Goal: Information Seeking & Learning: Check status

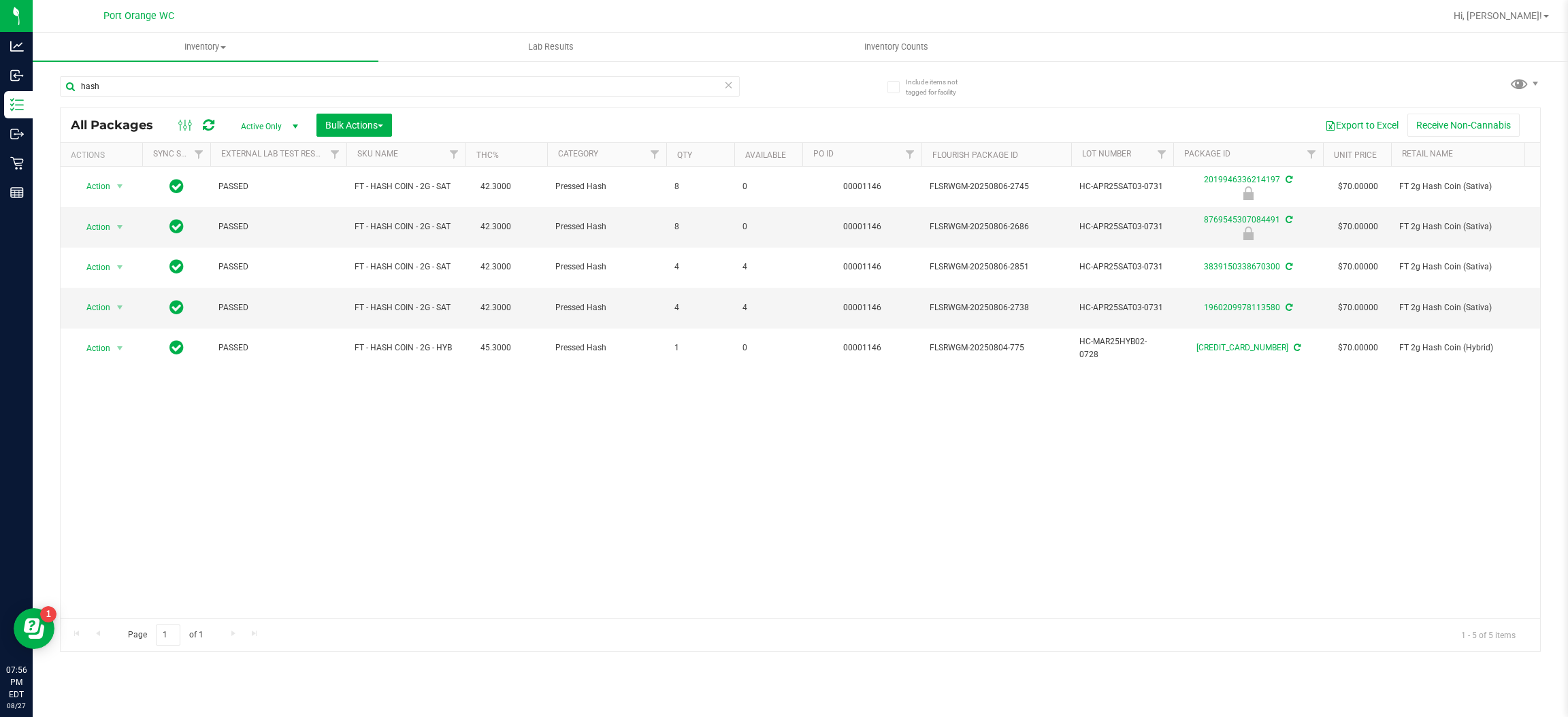
click at [236, 72] on div "hash" at bounding box center [431, 86] width 741 height 44
click at [226, 96] on input "hash" at bounding box center [400, 87] width 680 height 20
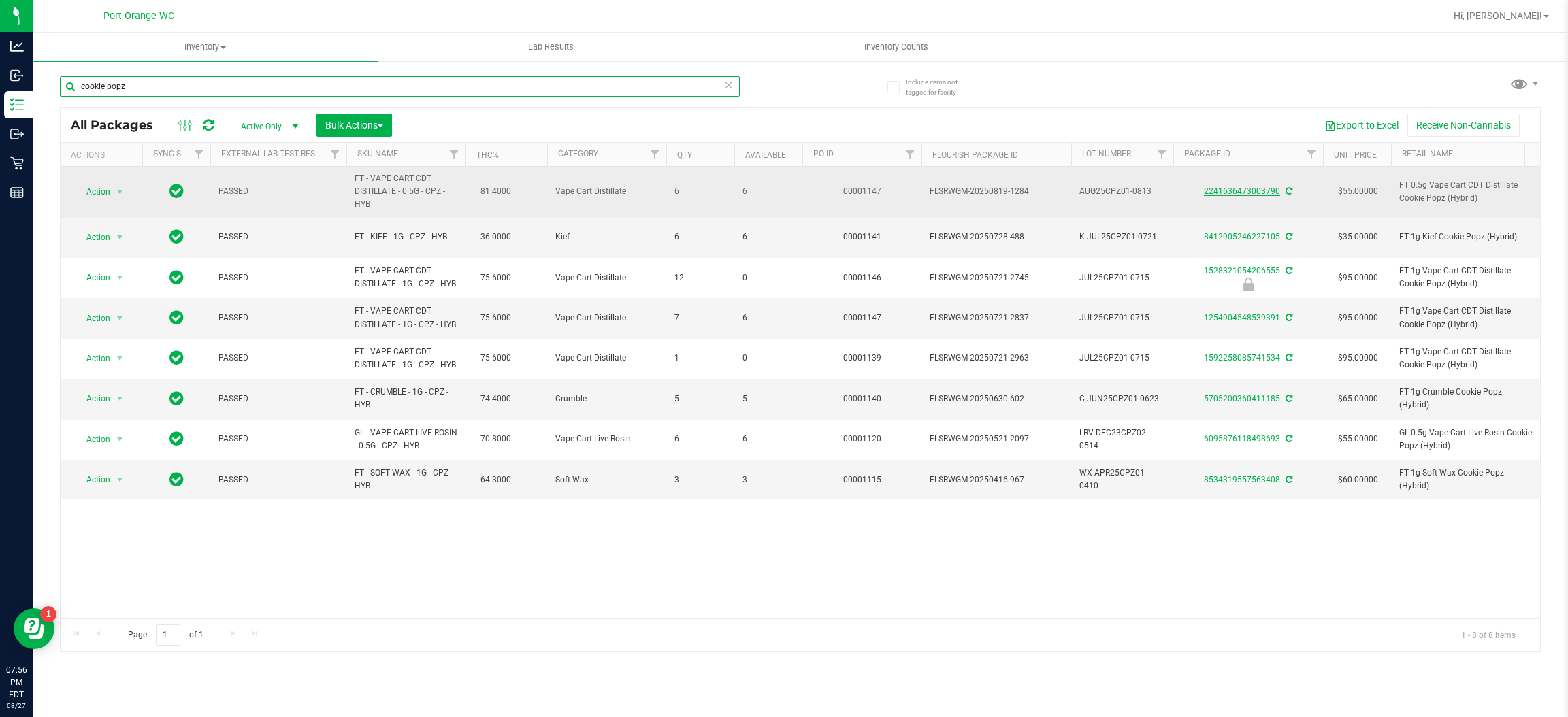
type input "cookie popz"
click at [1220, 192] on link "2241636473003790" at bounding box center [1242, 191] width 77 height 9
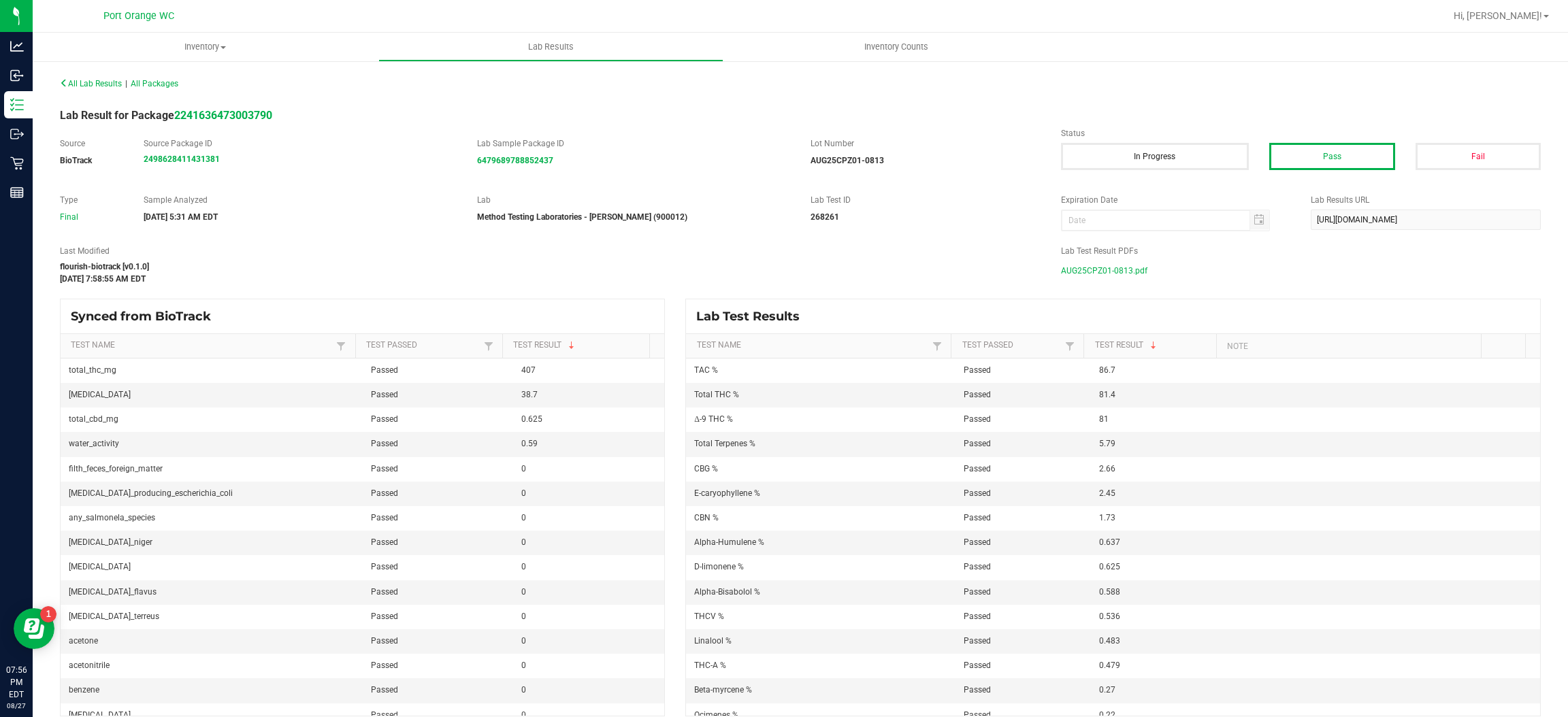
click at [1073, 272] on span "AUG25CPZ01-0813.pdf" at bounding box center [1104, 271] width 87 height 20
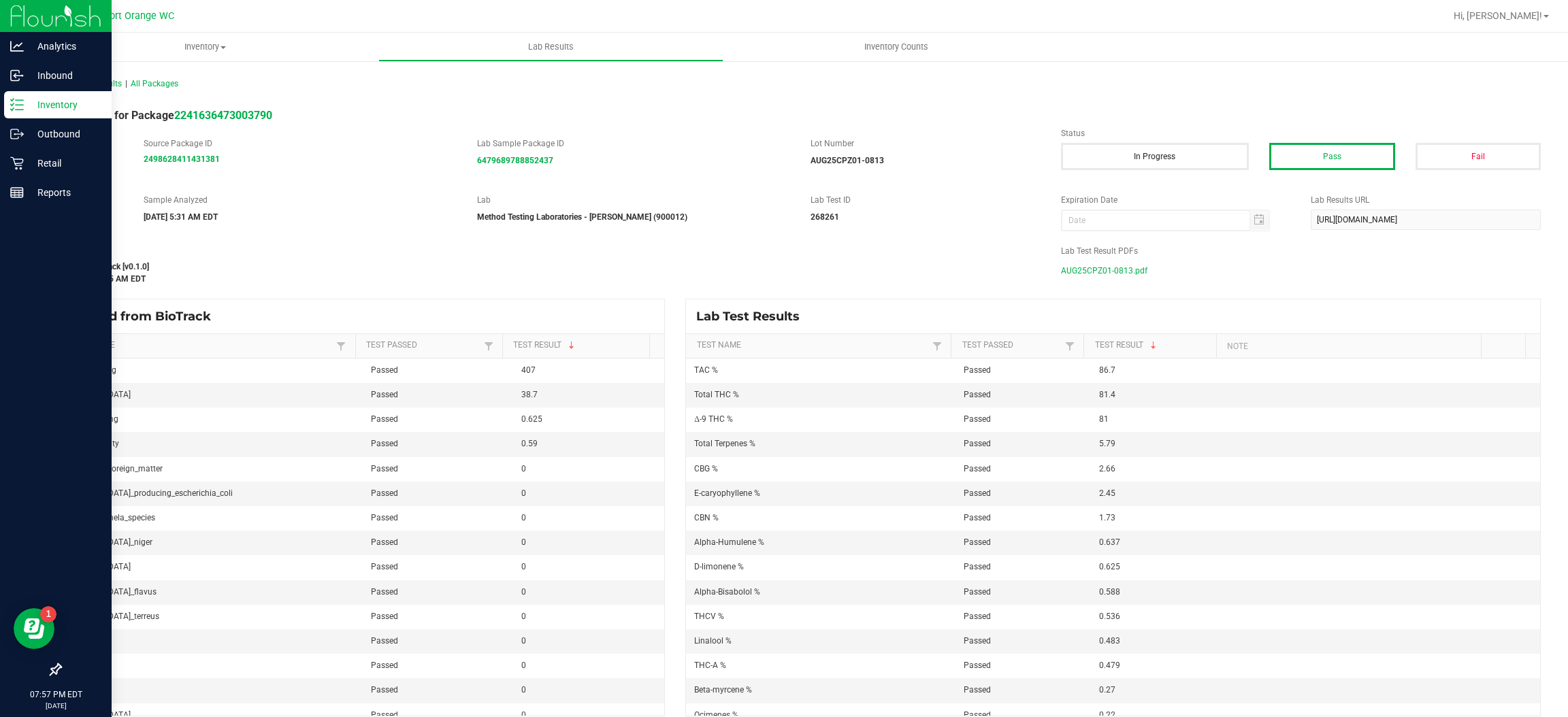
click at [11, 103] on icon at bounding box center [16, 104] width 14 height 14
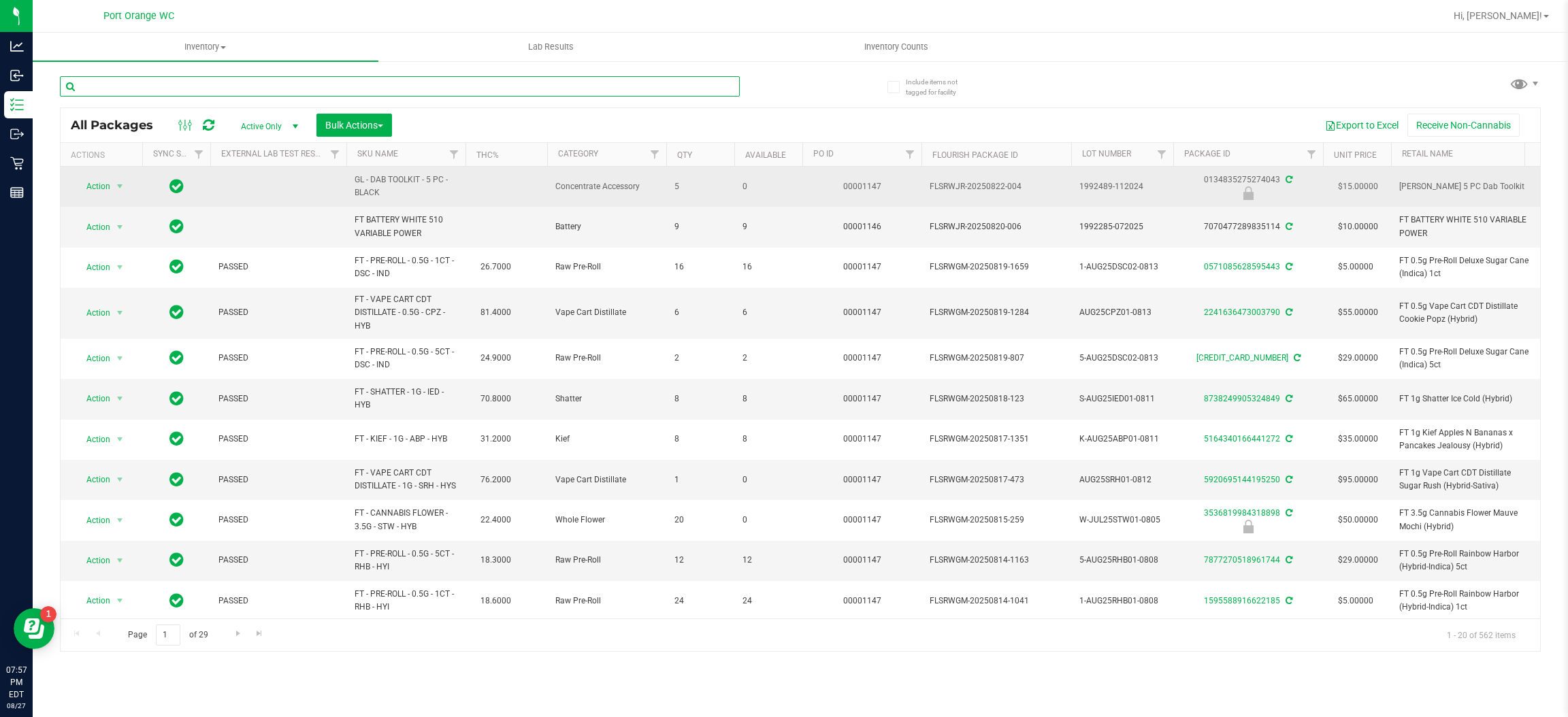
click at [333, 177] on div "All Packages Active Only Active Only Lab Samples Locked All External Internal B…" at bounding box center [800, 357] width 1480 height 588
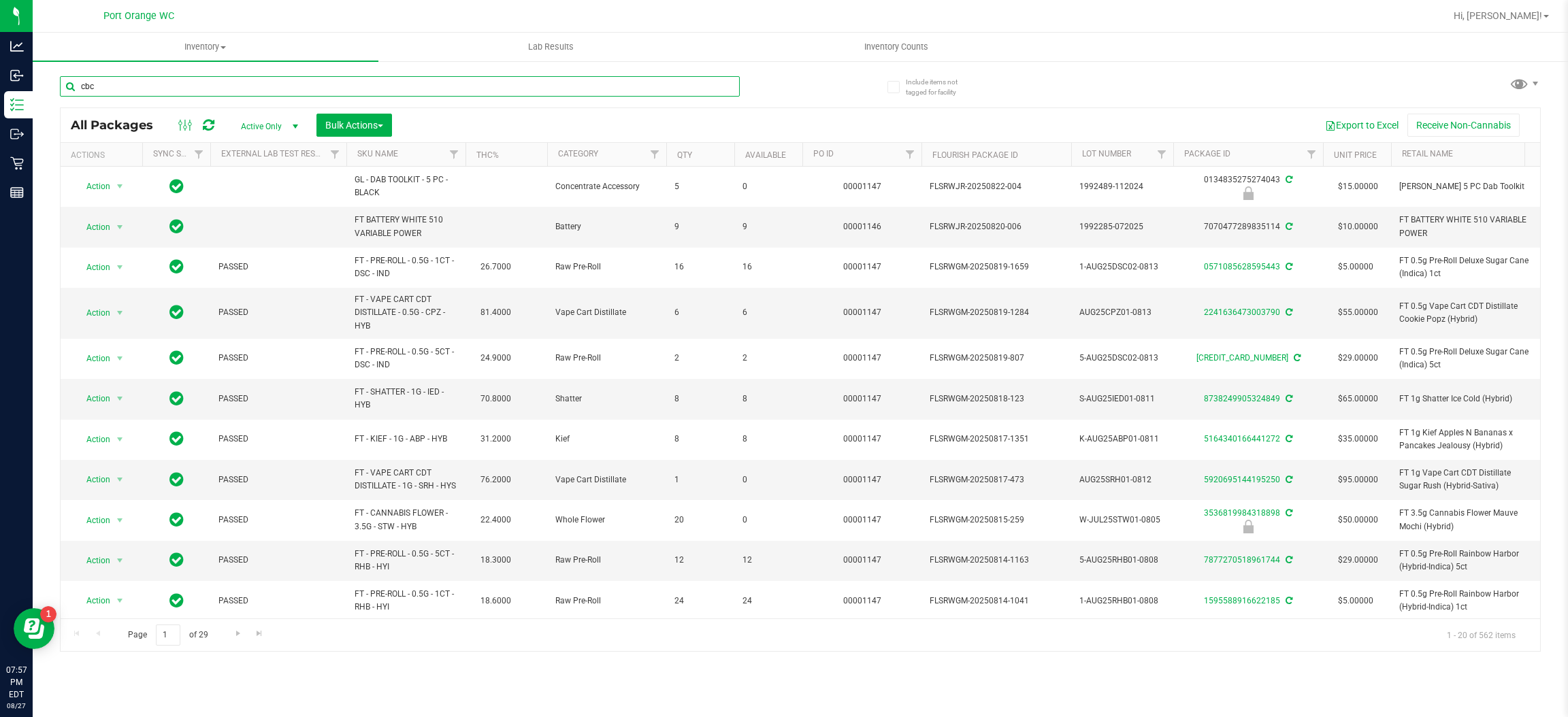
type input "cbc"
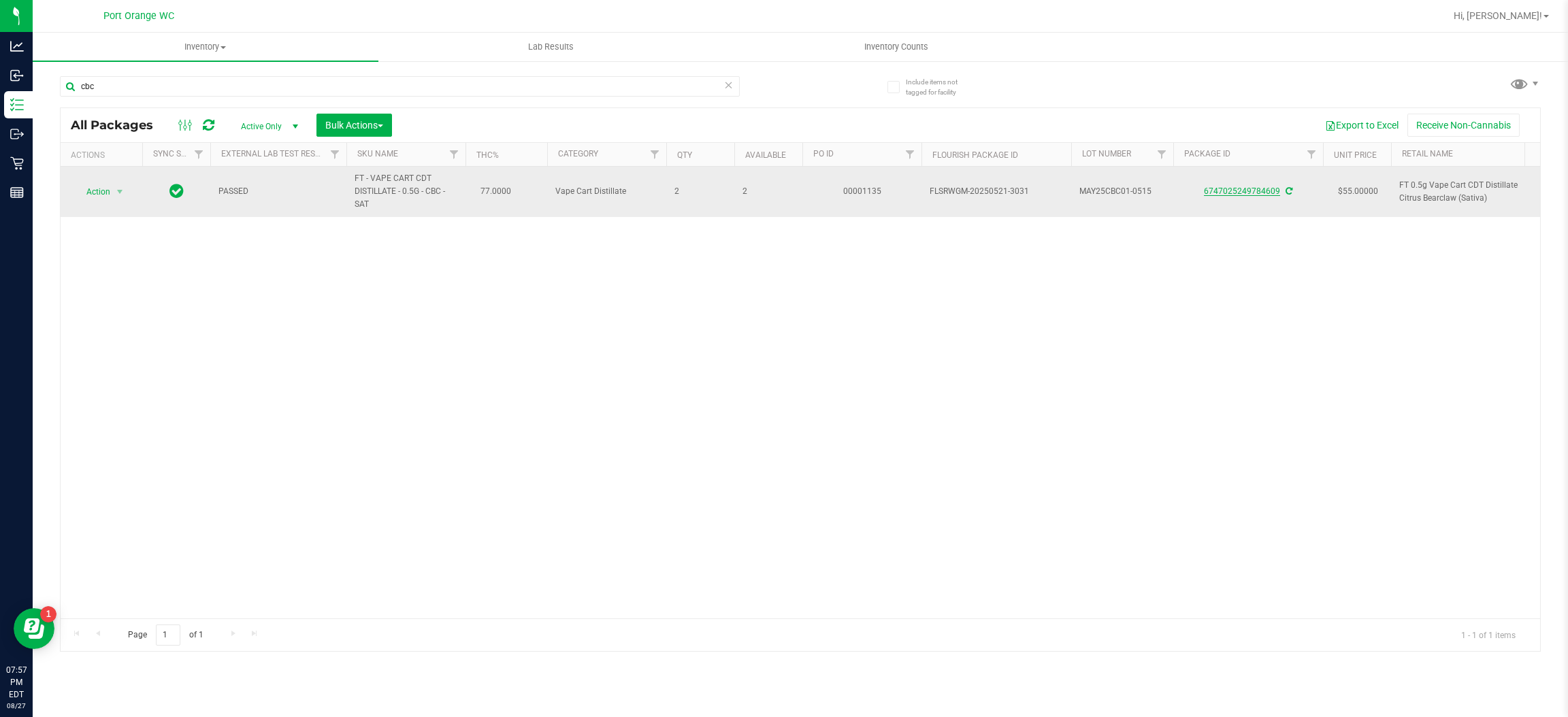
click at [1266, 189] on link "6747025249784609" at bounding box center [1242, 191] width 77 height 9
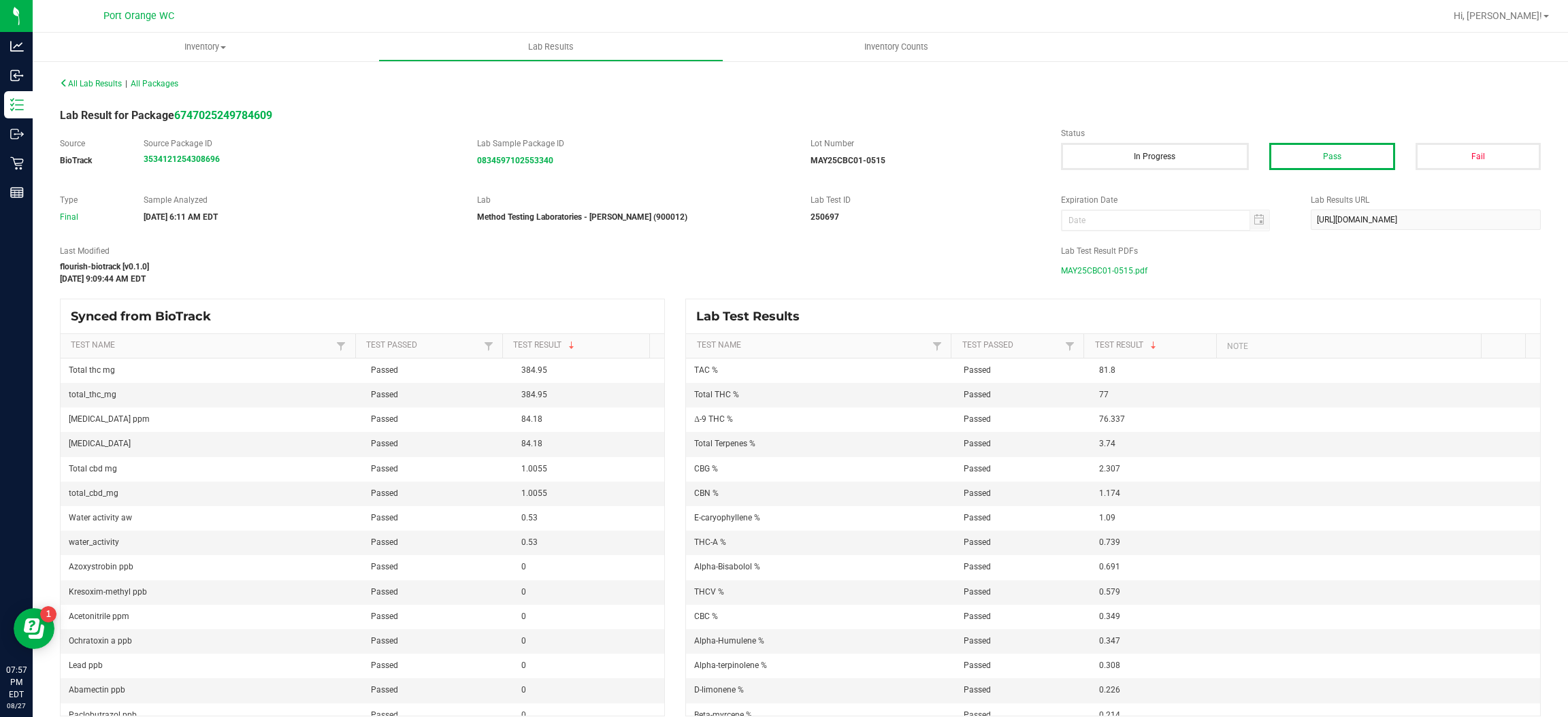
click at [1124, 269] on span "MAY25CBC01-0515.pdf" at bounding box center [1104, 271] width 87 height 20
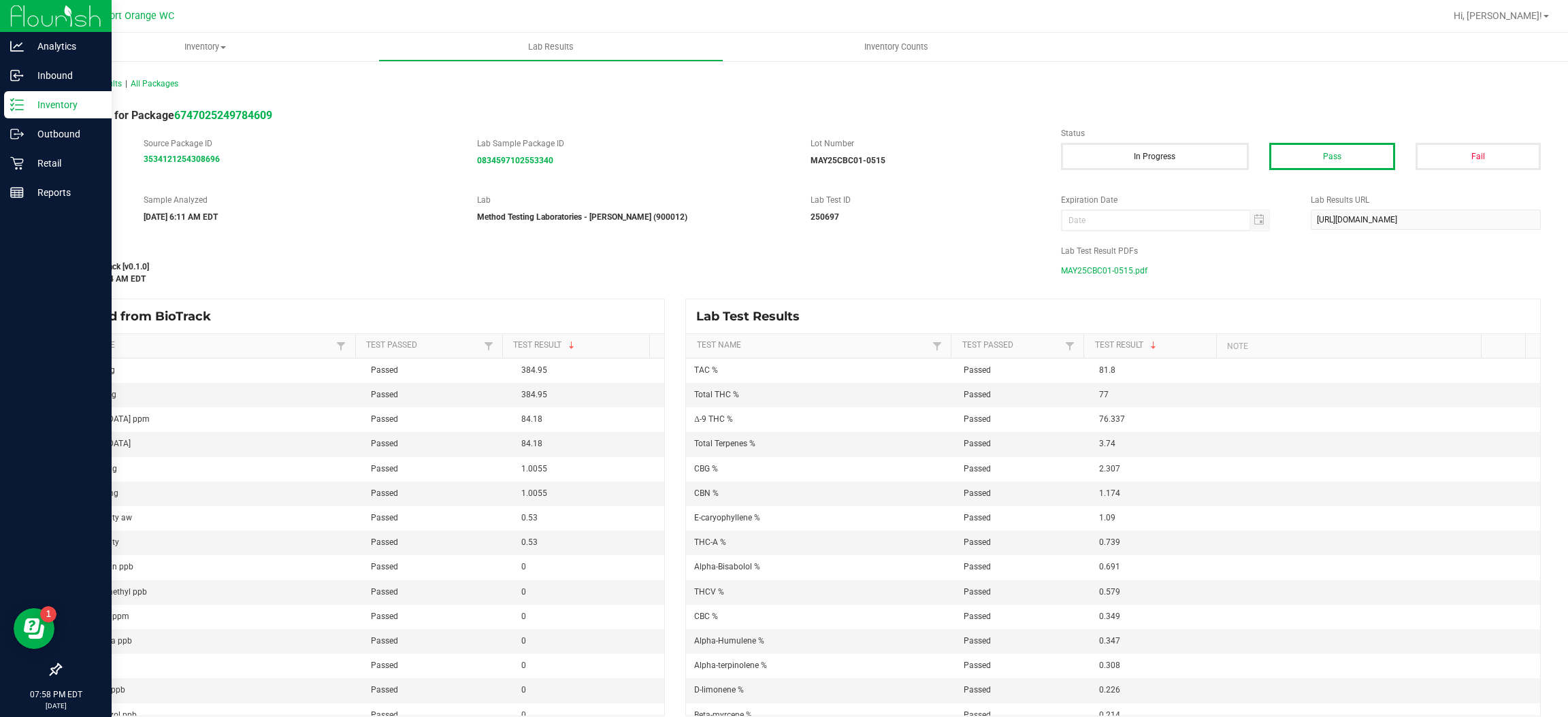
click at [12, 108] on icon at bounding box center [16, 104] width 14 height 14
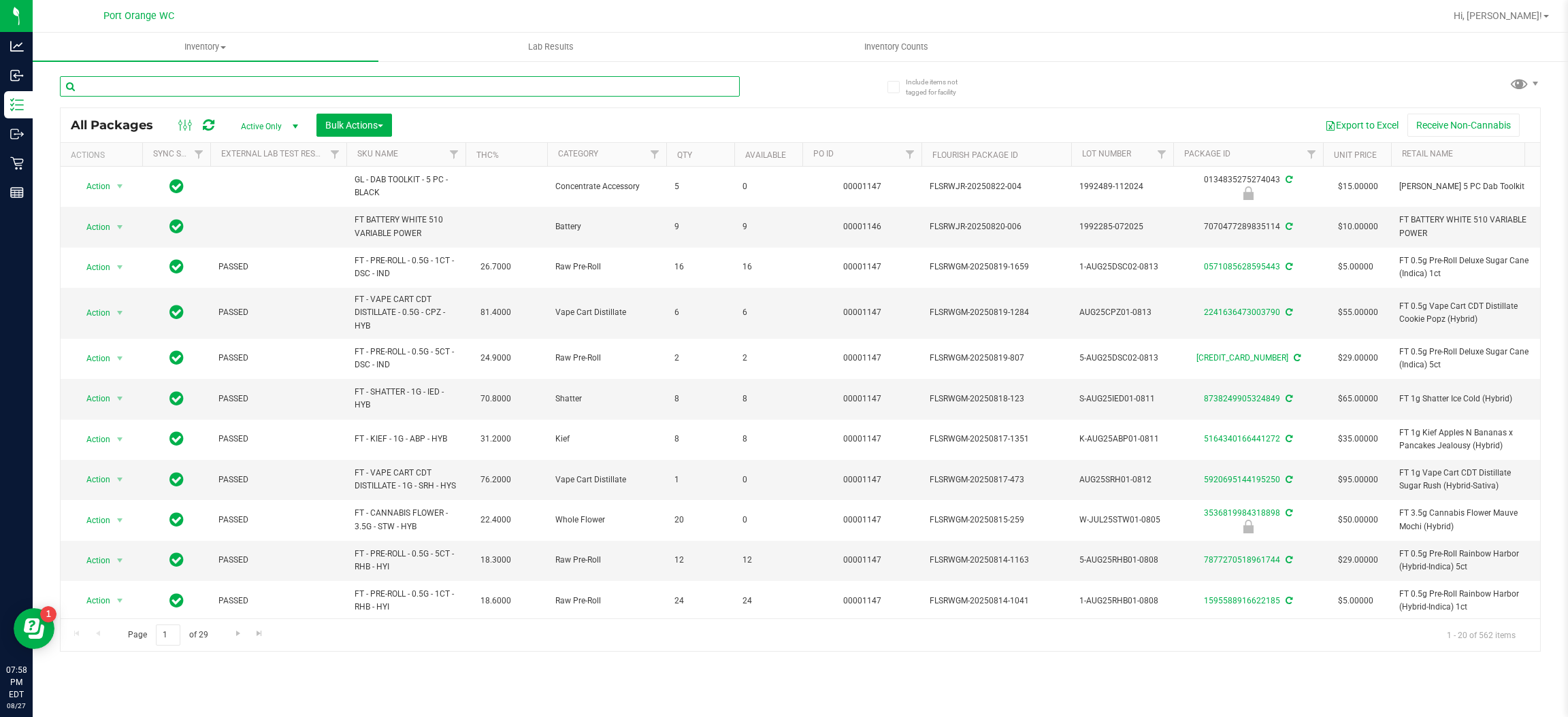
click at [387, 83] on input "text" at bounding box center [400, 87] width 680 height 20
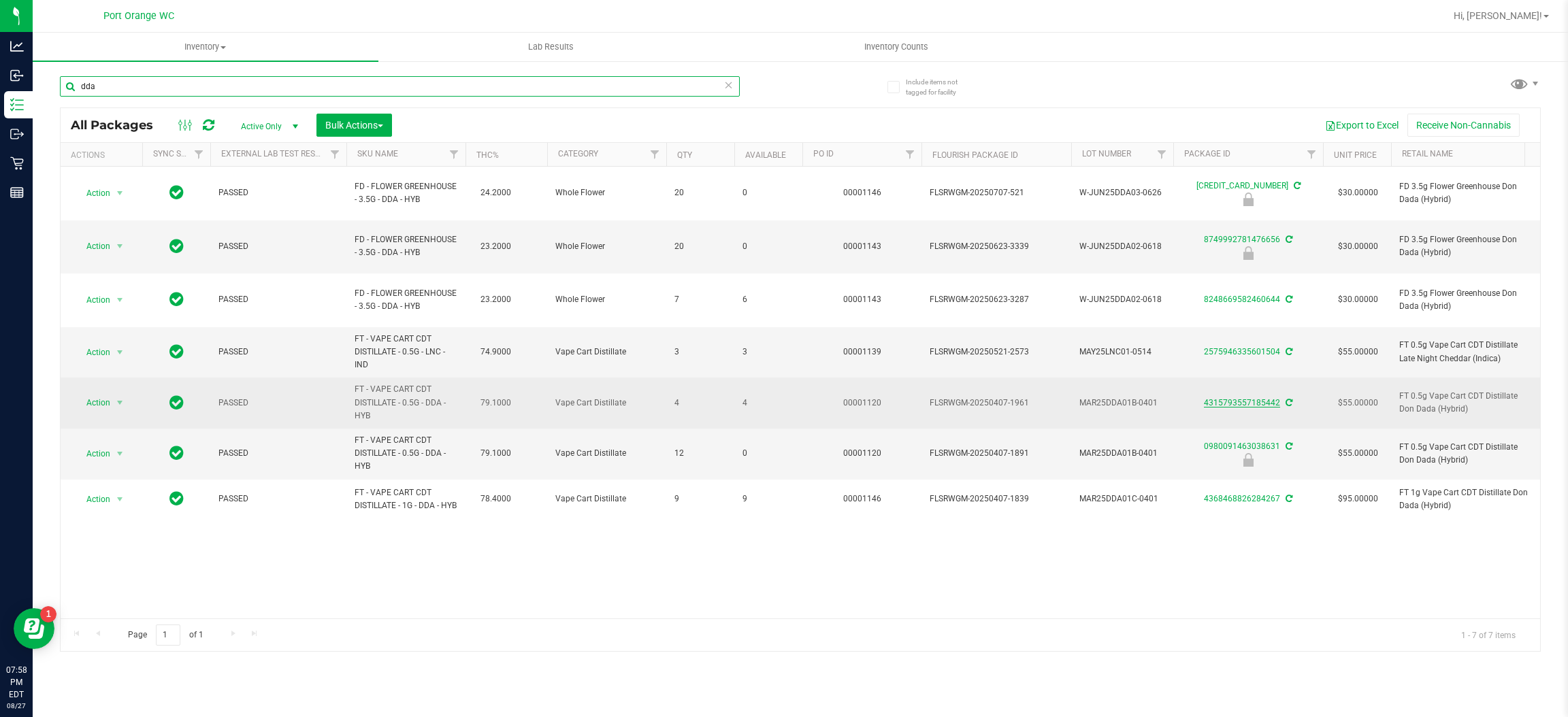
type input "dda"
click at [1213, 398] on link "4315793557185442" at bounding box center [1242, 402] width 77 height 9
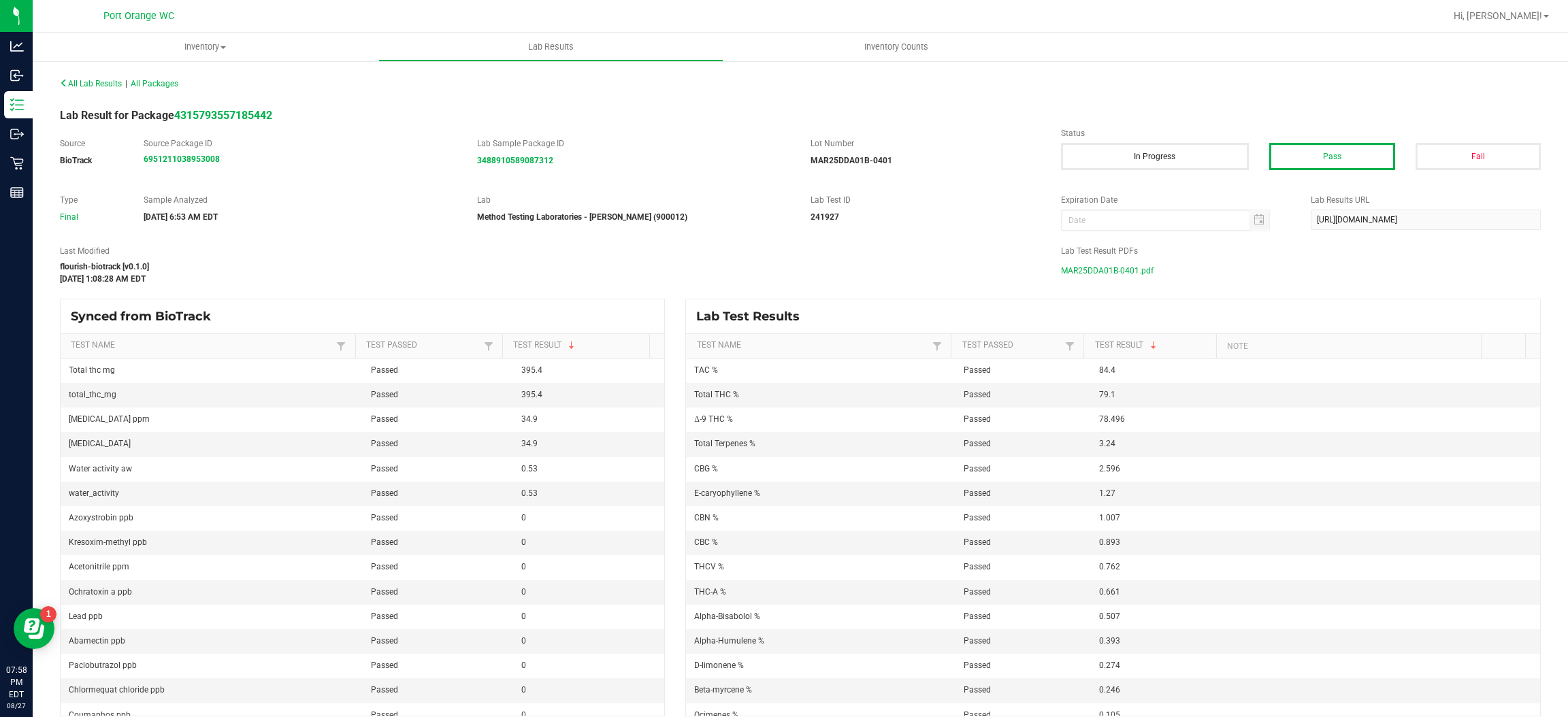
click at [1121, 256] on label "Lab Test Result PDFs" at bounding box center [1301, 251] width 480 height 12
click at [1121, 261] on span "MAR25DDA01B-0401.pdf" at bounding box center [1106, 271] width 92 height 20
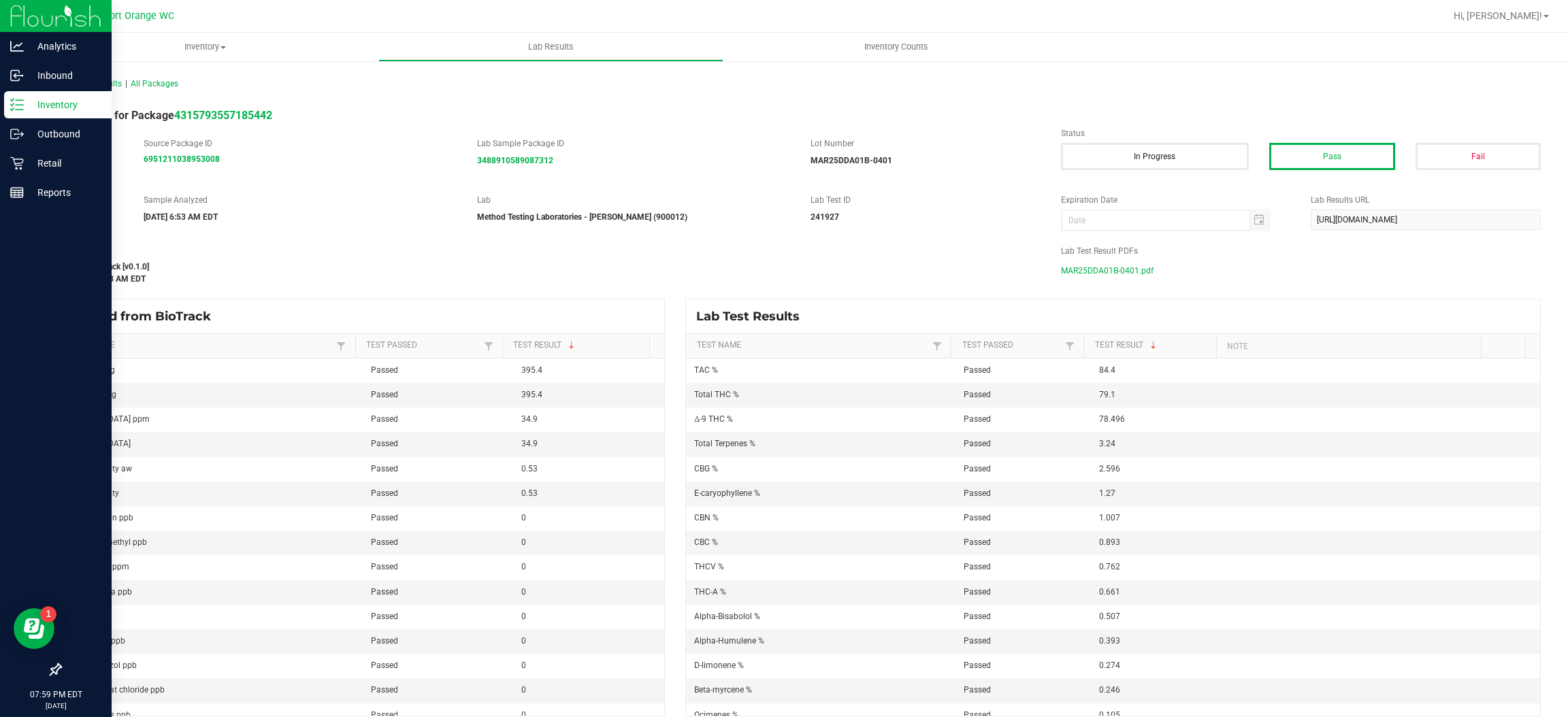
click at [21, 98] on icon at bounding box center [16, 104] width 14 height 14
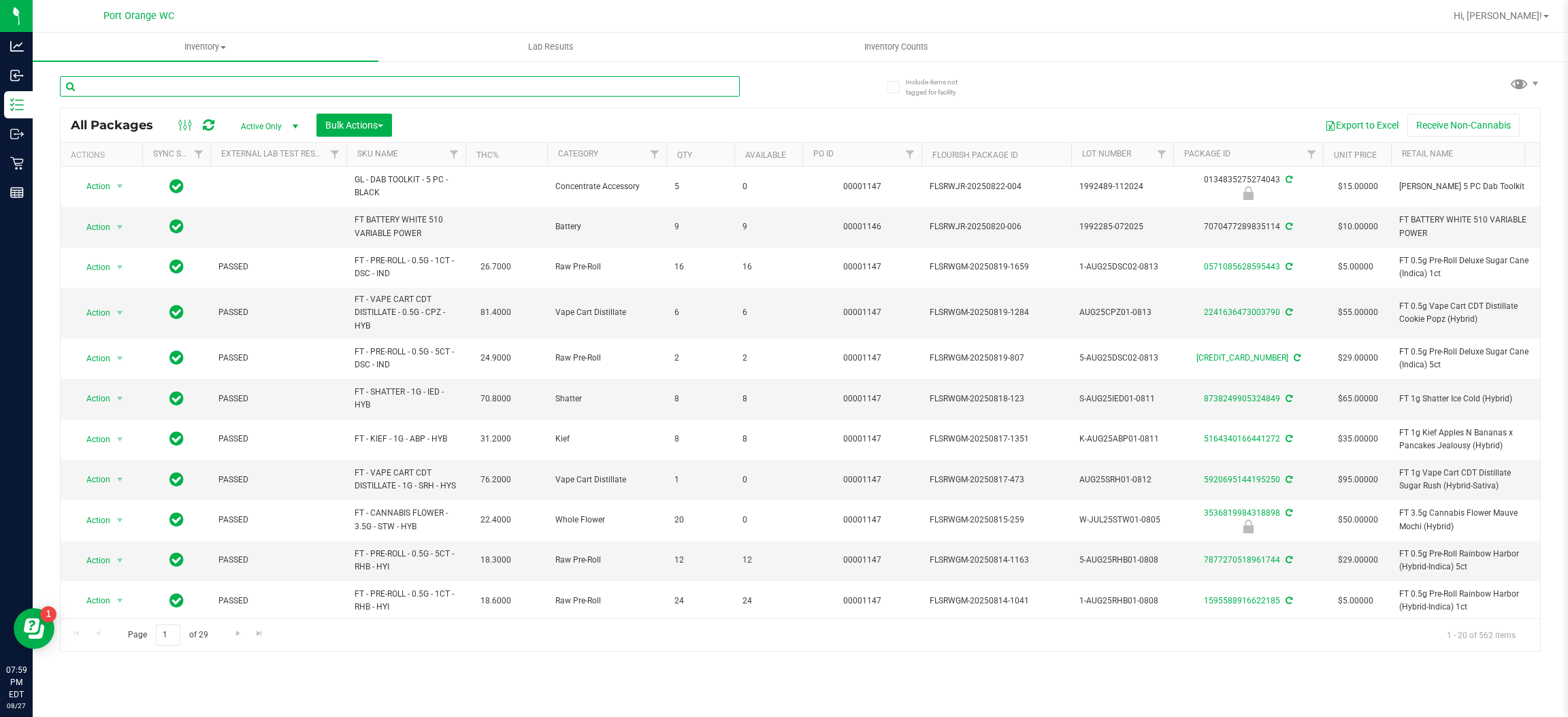
click at [342, 85] on input "text" at bounding box center [400, 87] width 680 height 20
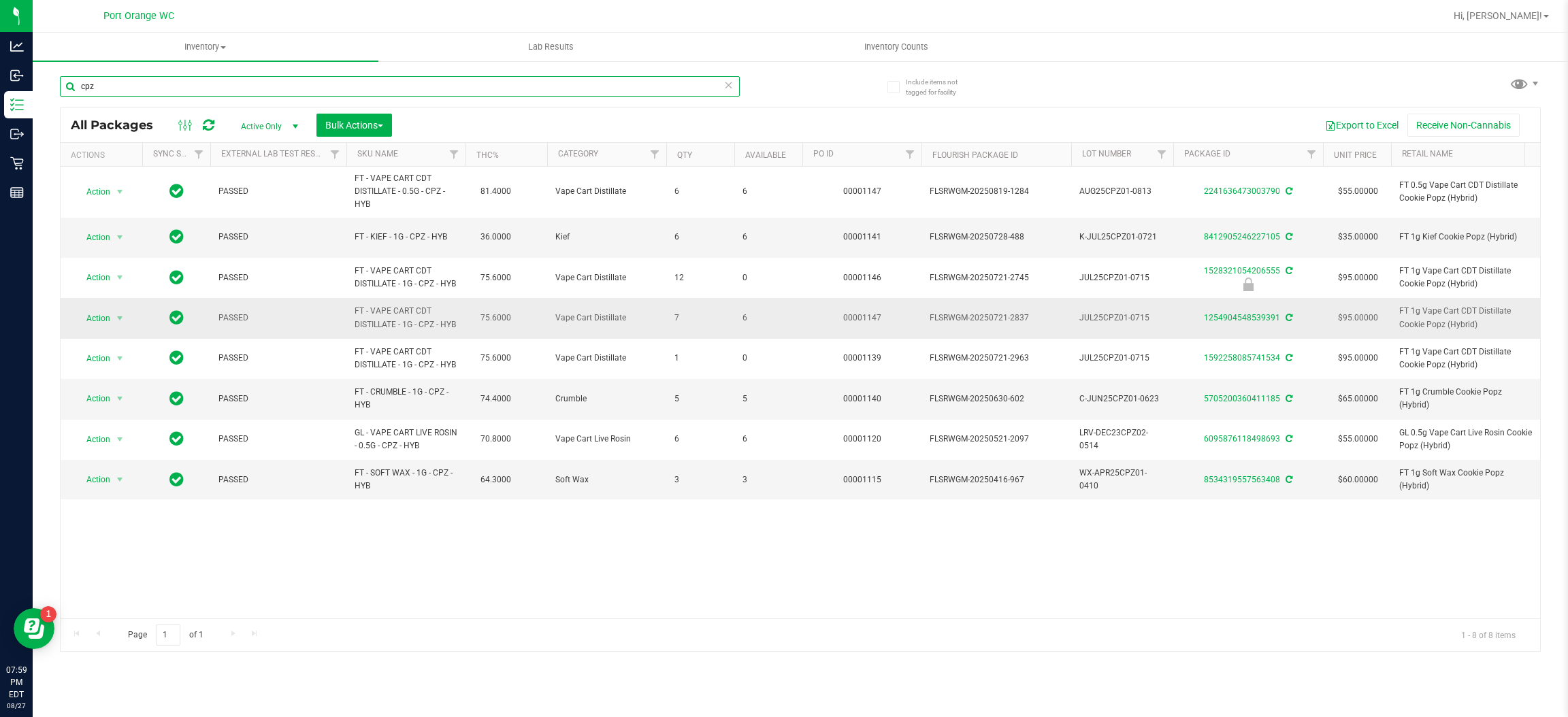
type input "cpz"
click at [1267, 325] on div "1254904548539391" at bounding box center [1248, 318] width 154 height 13
click at [1266, 321] on link "1254904548539391" at bounding box center [1242, 317] width 77 height 9
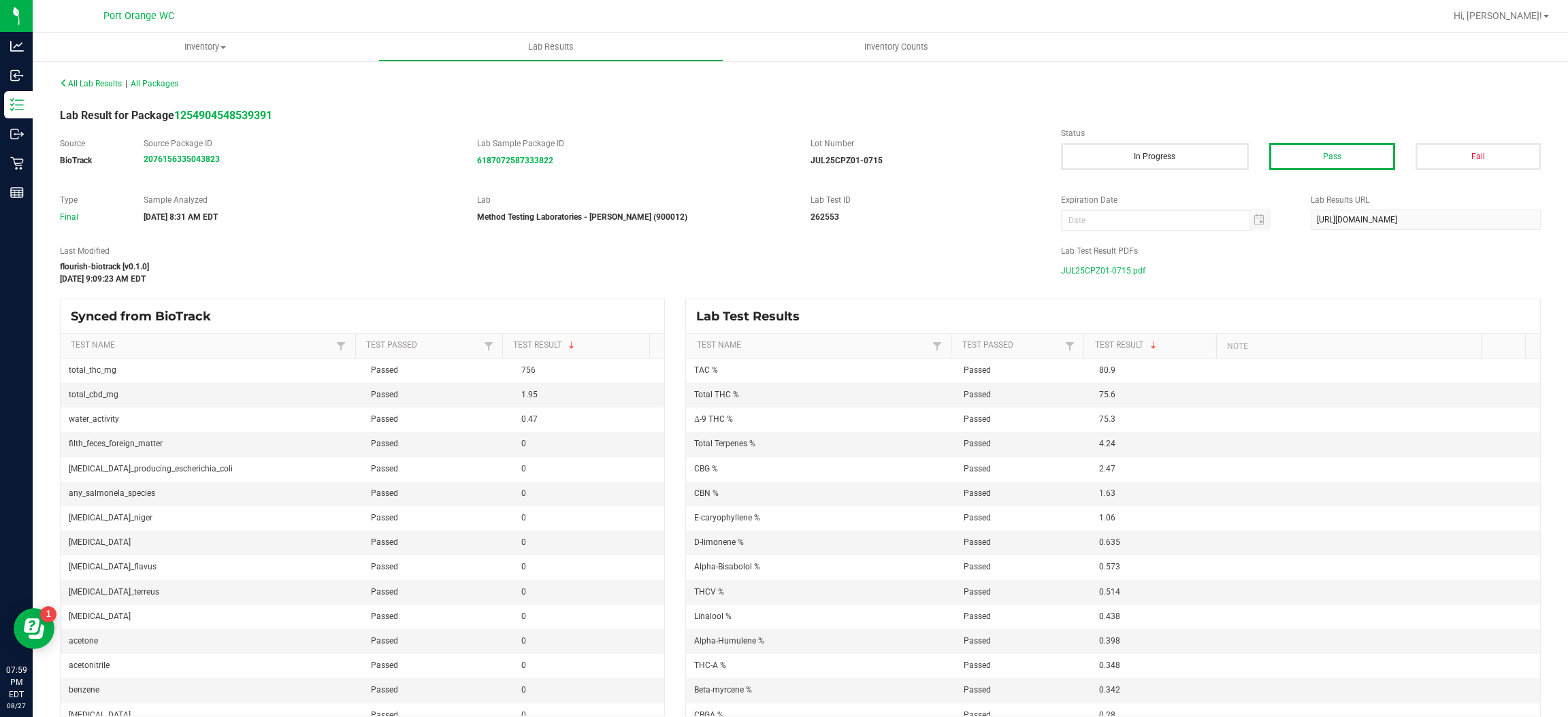
click at [1122, 273] on span "JUL25CPZ01-0715.pdf" at bounding box center [1103, 271] width 85 height 20
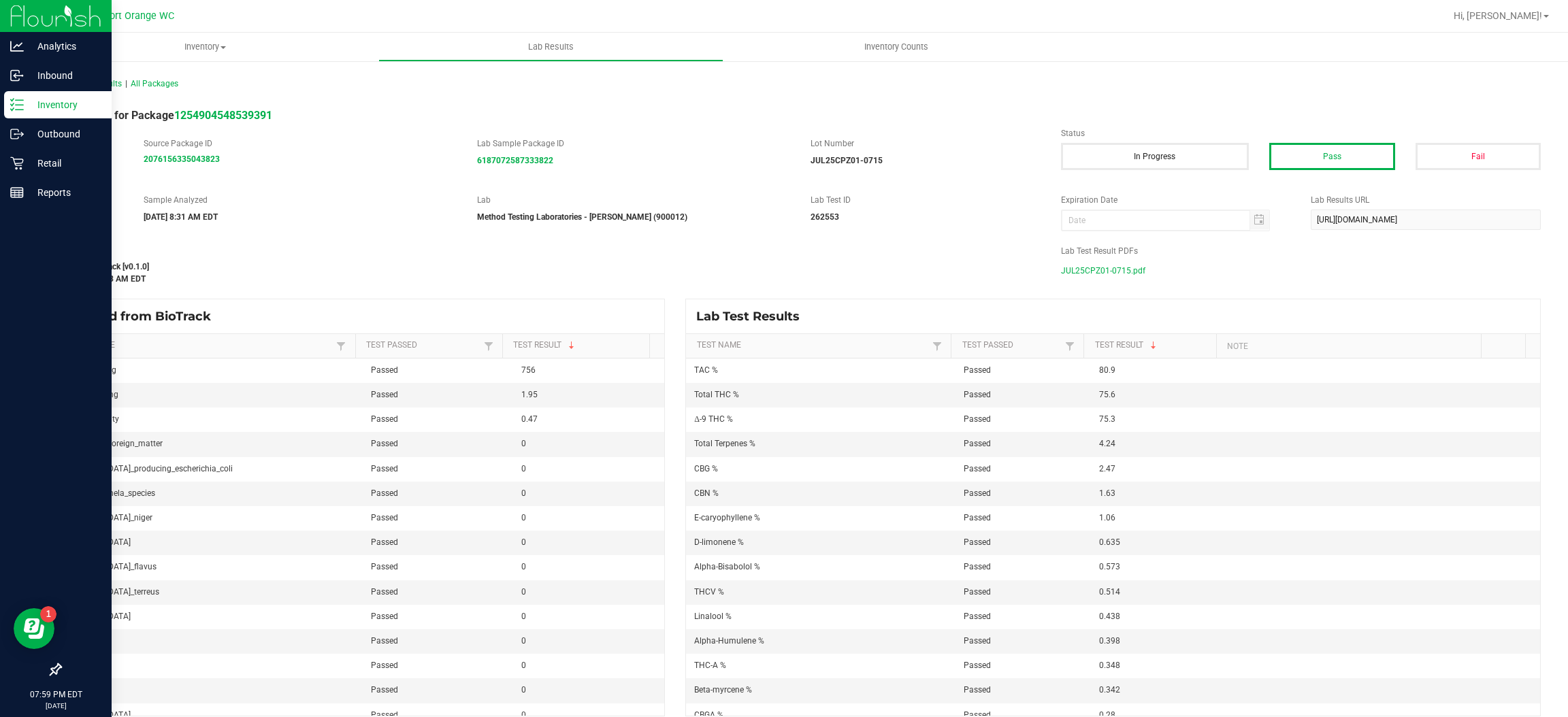
click at [49, 104] on p "Inventory" at bounding box center [65, 105] width 82 height 16
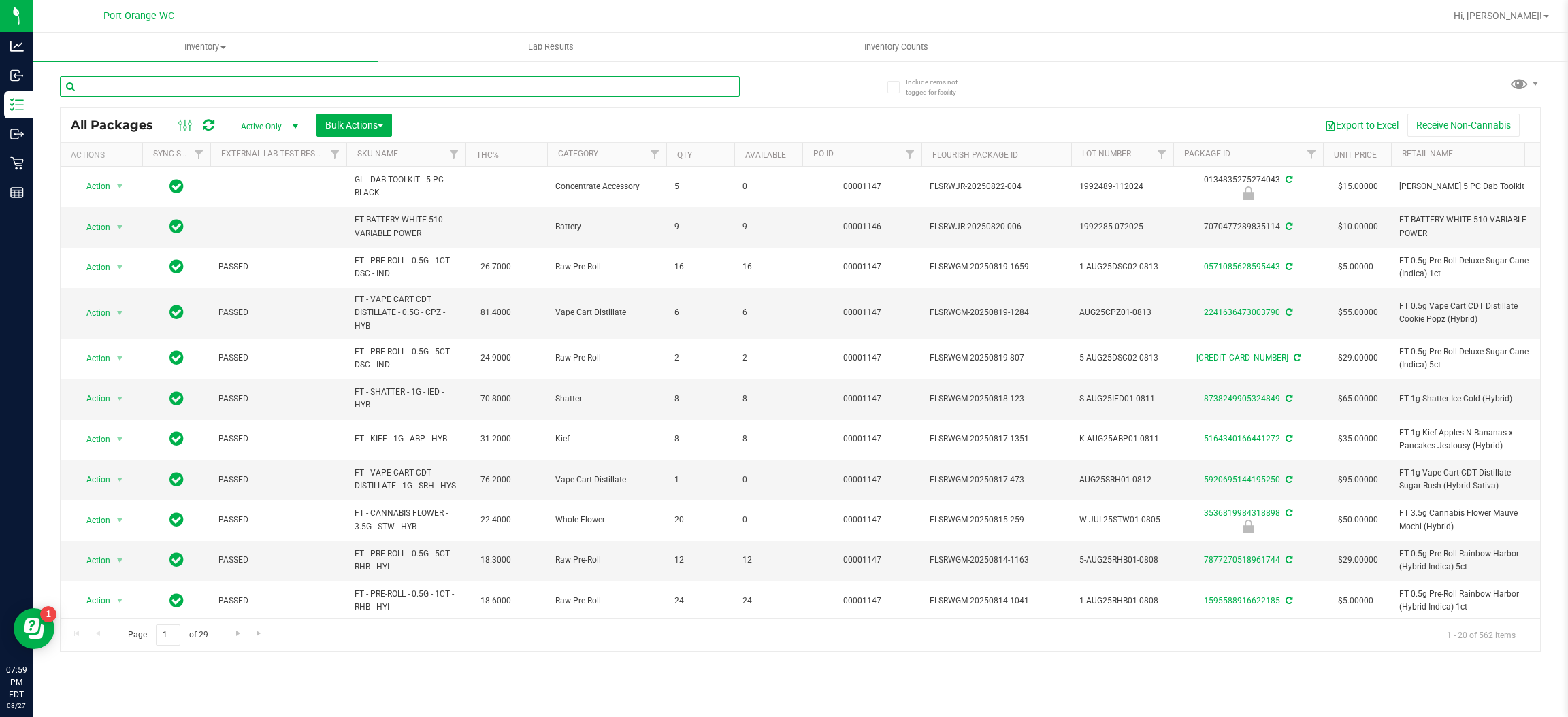
click at [312, 91] on input "text" at bounding box center [400, 87] width 680 height 20
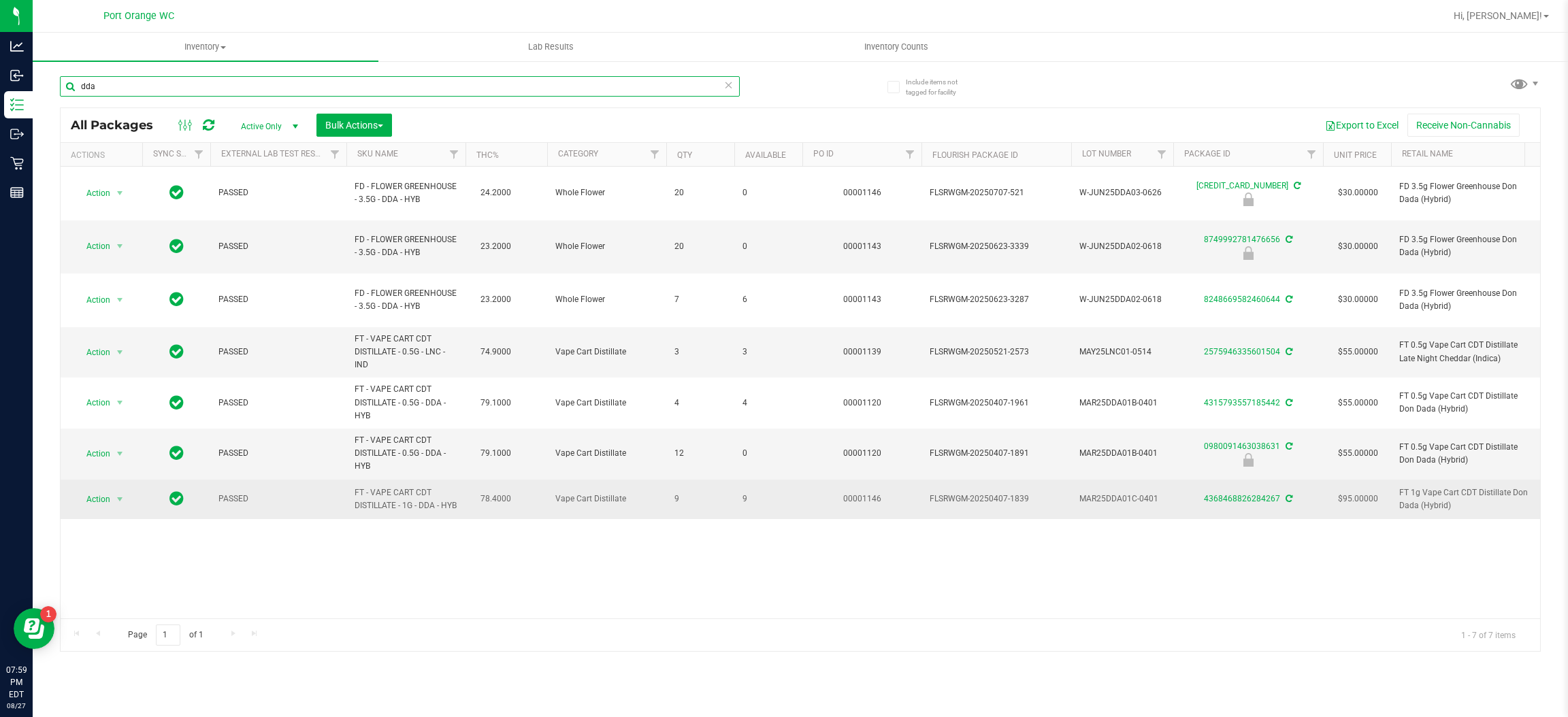
type input "dda"
click at [1261, 493] on div "4368468826284267" at bounding box center [1248, 499] width 154 height 13
click at [1259, 494] on link "4368468826284267" at bounding box center [1242, 499] width 77 height 9
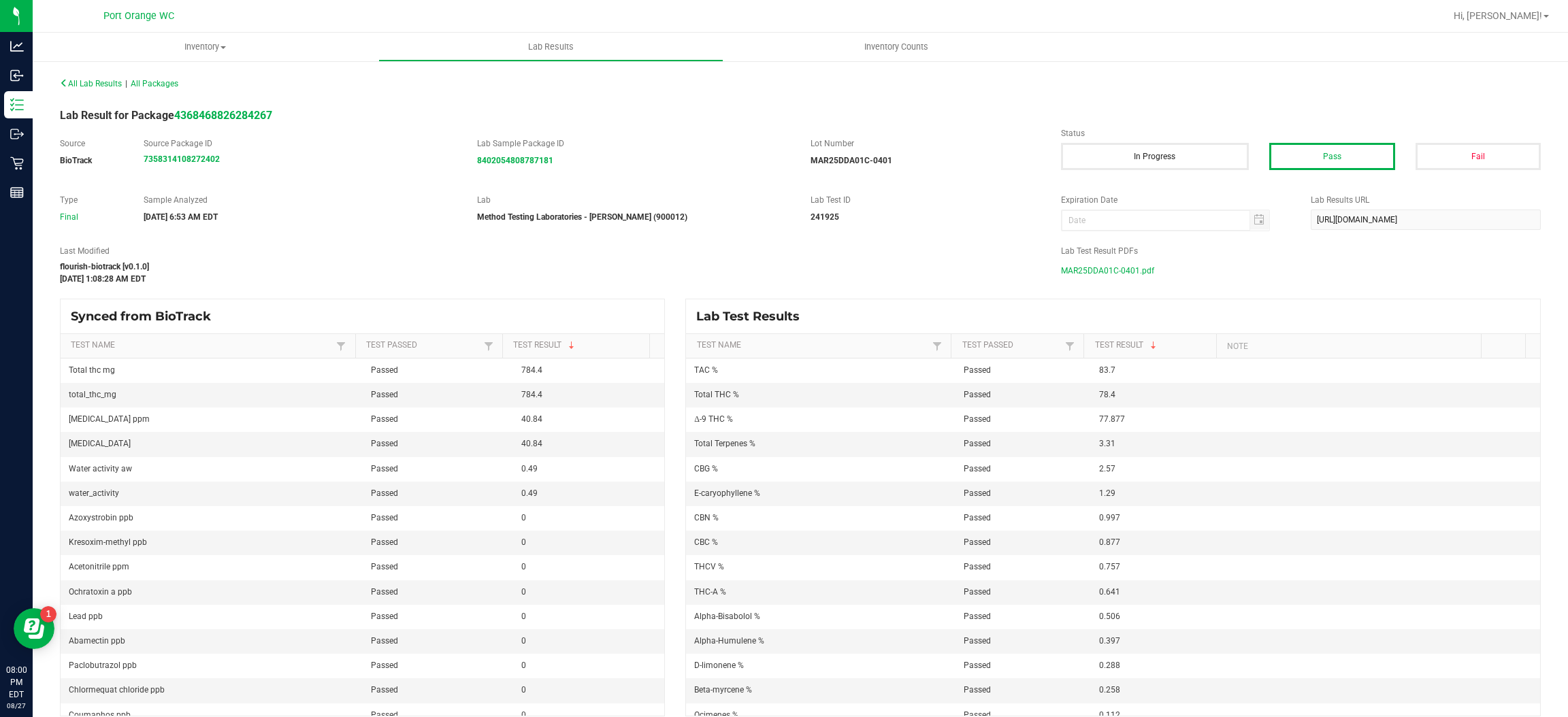
click at [1101, 271] on span "MAR25DDA01C-0401.pdf" at bounding box center [1107, 271] width 93 height 20
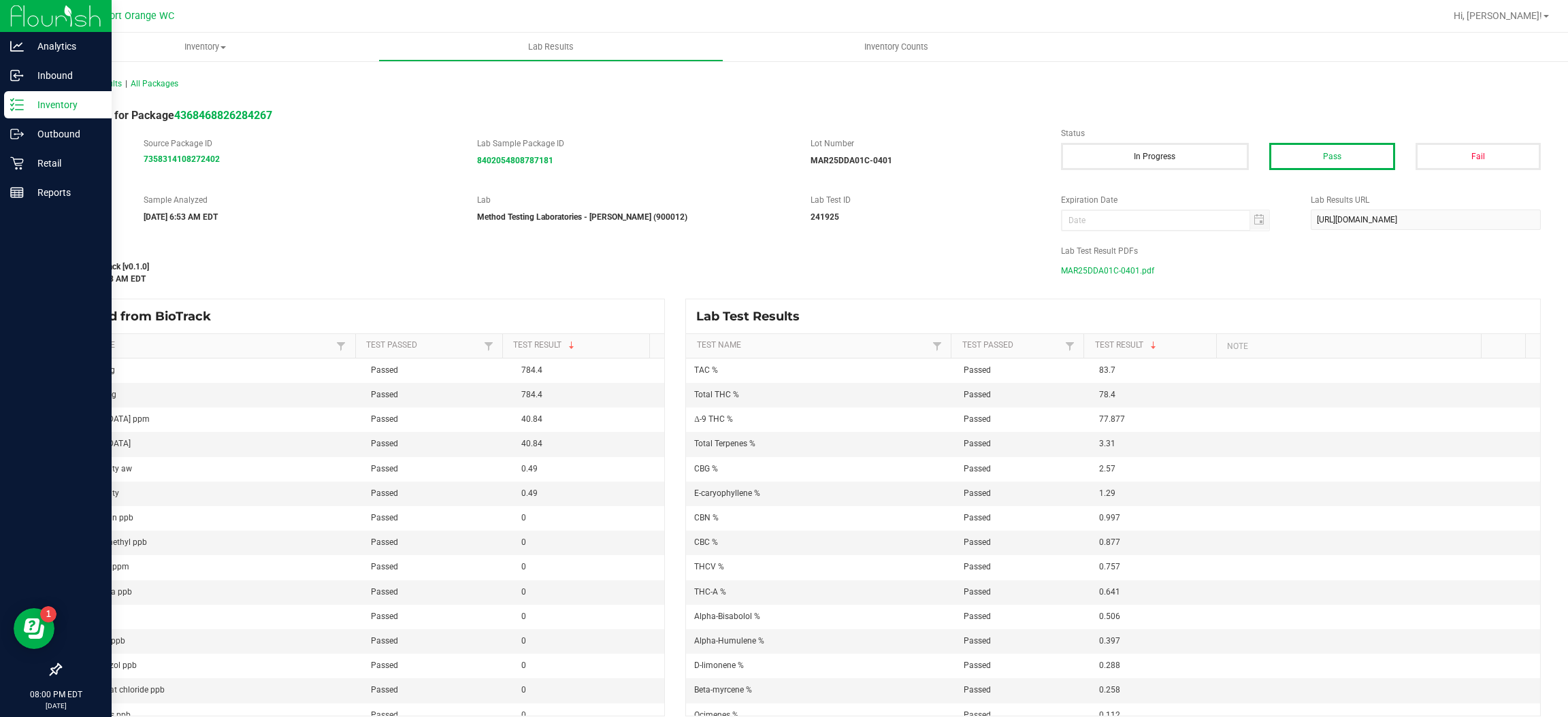
click at [24, 105] on p "Inventory" at bounding box center [65, 105] width 82 height 16
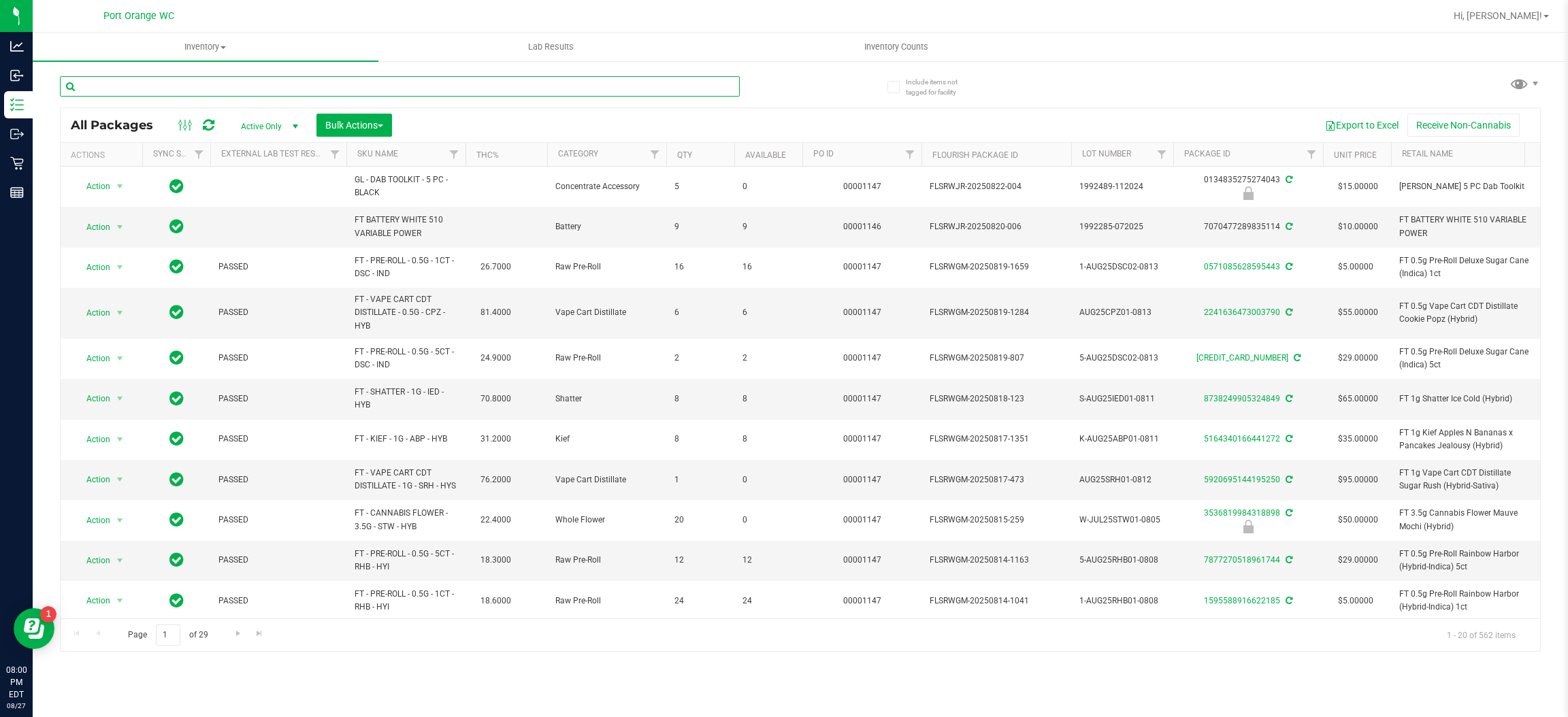
click at [234, 92] on input "text" at bounding box center [400, 87] width 680 height 20
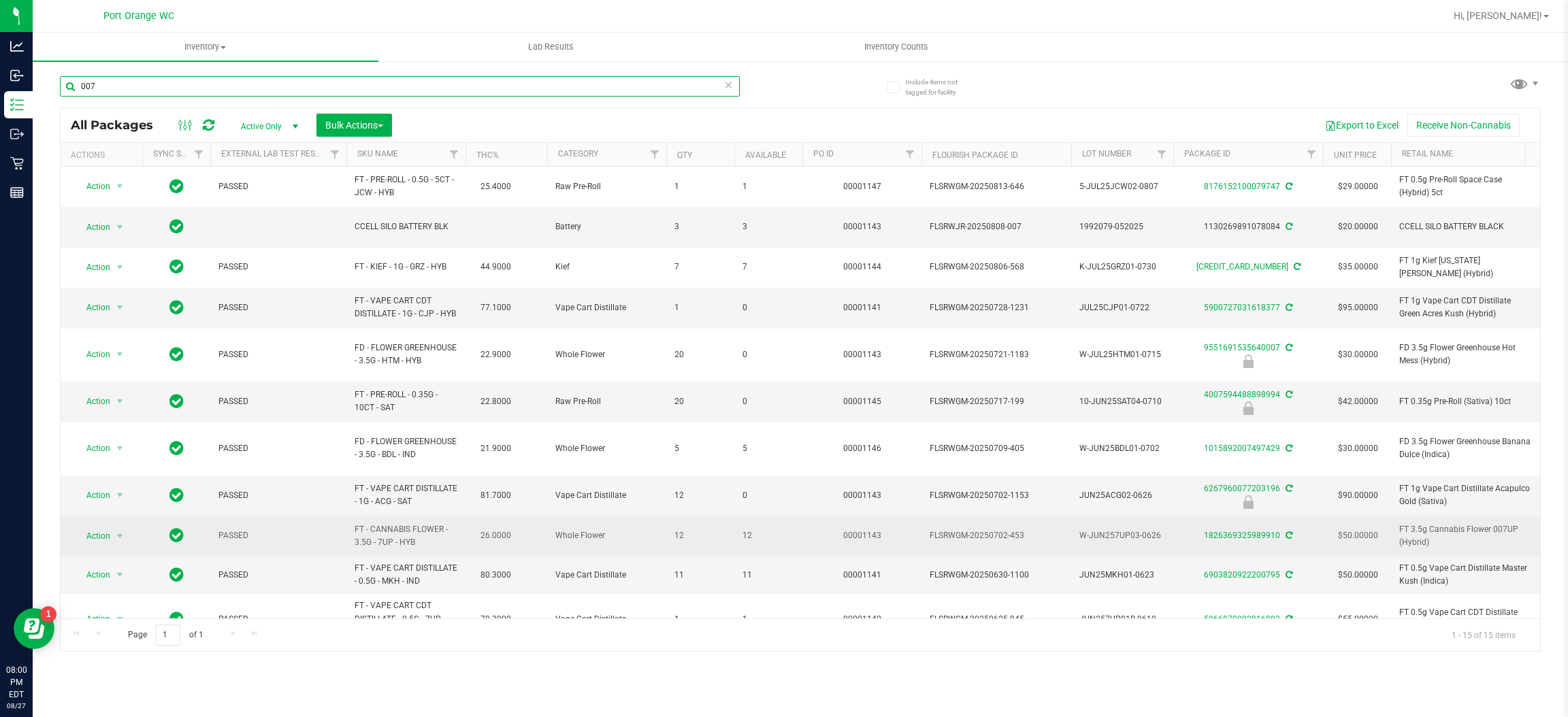
scroll to position [102, 0]
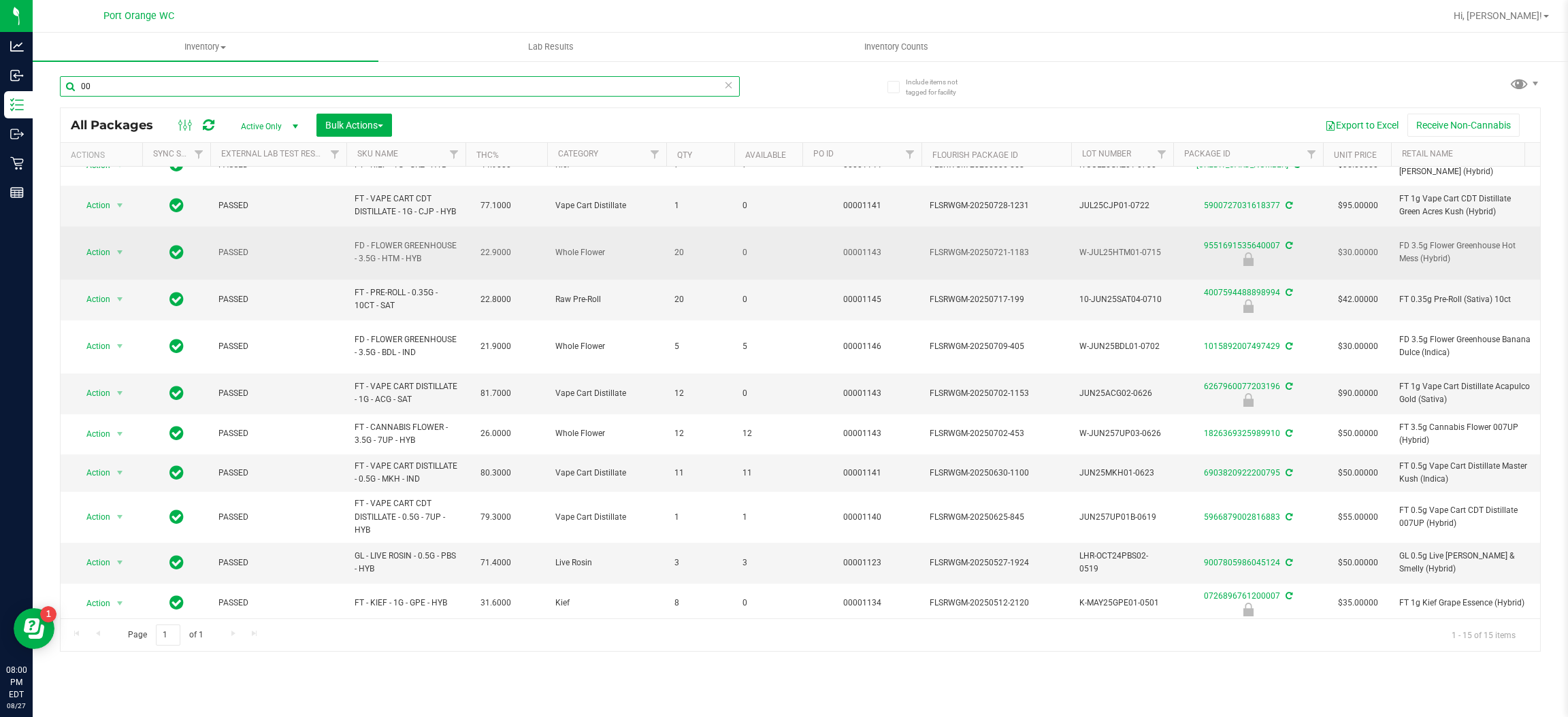
type input "0"
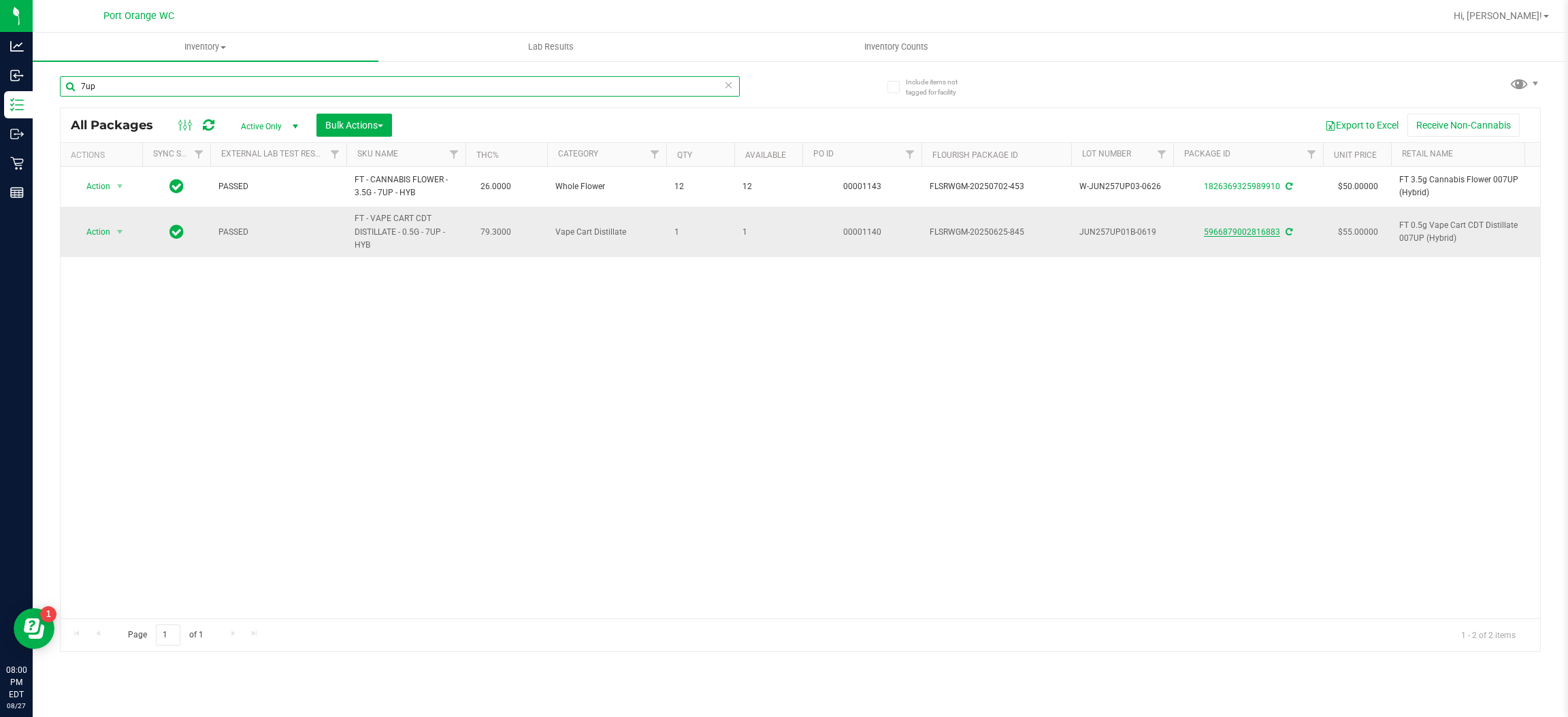
type input "7up"
click at [1236, 234] on link "5966879002816883" at bounding box center [1242, 232] width 77 height 9
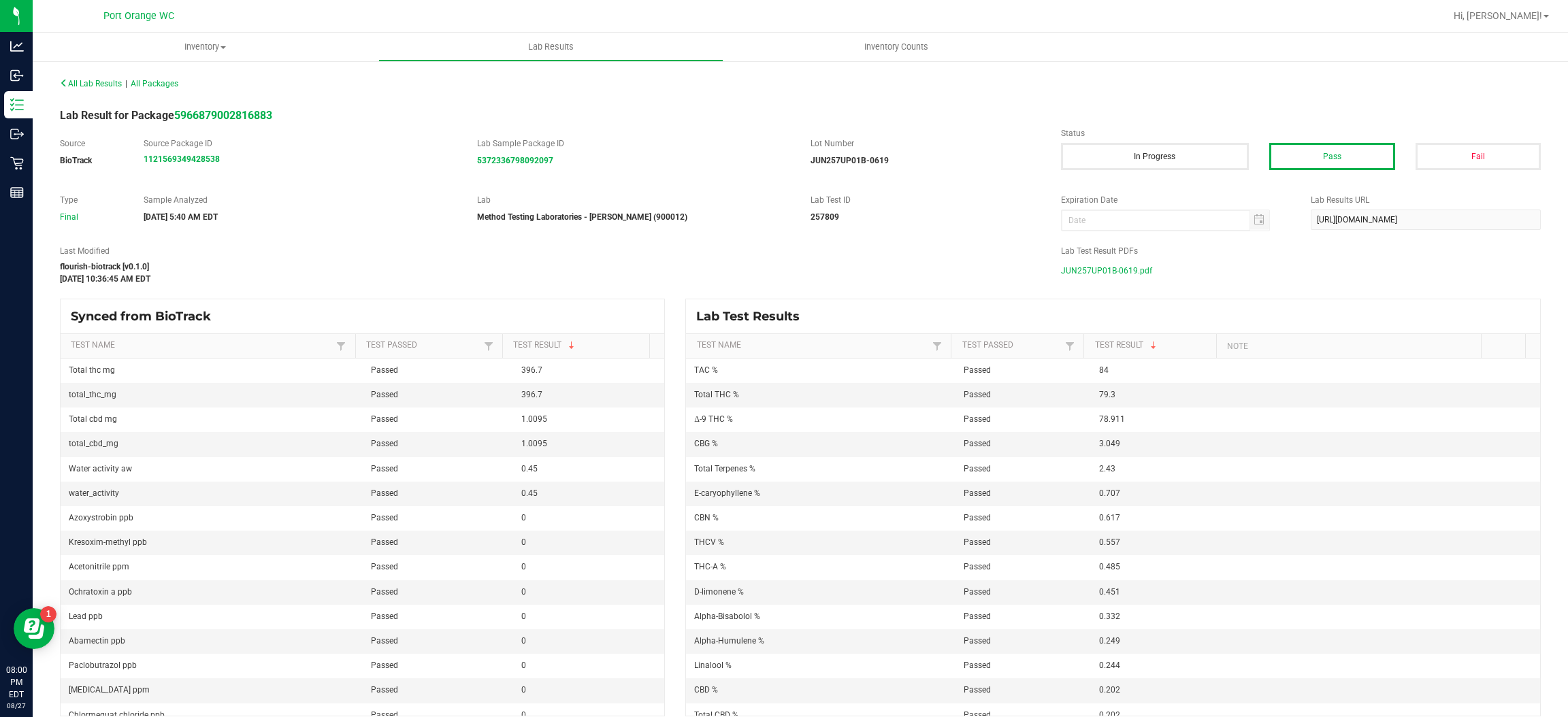
click at [1128, 256] on label "Lab Test Result PDFs" at bounding box center [1301, 251] width 480 height 12
click at [1122, 261] on span "JUN257UP01B-0619.pdf" at bounding box center [1106, 271] width 91 height 20
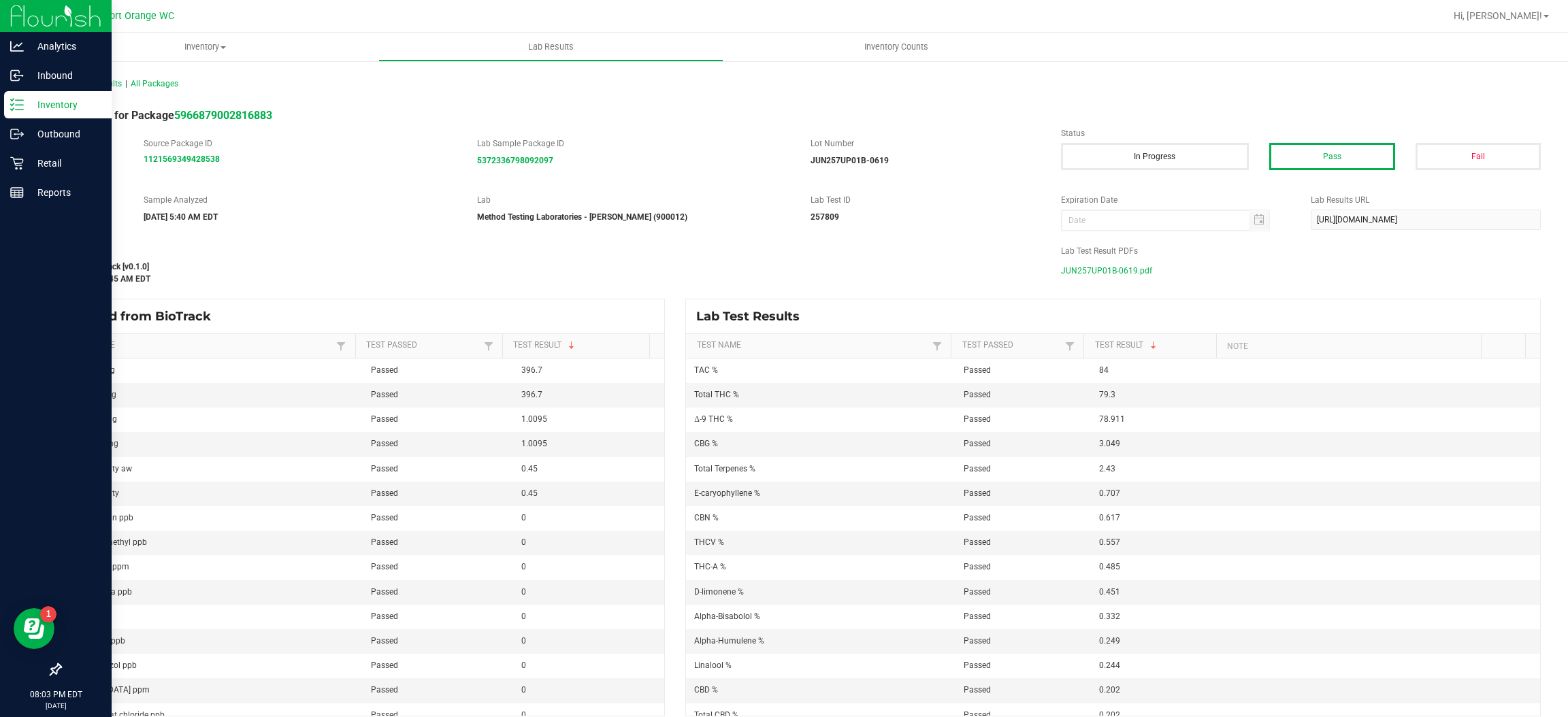
click at [14, 98] on icon at bounding box center [16, 104] width 14 height 14
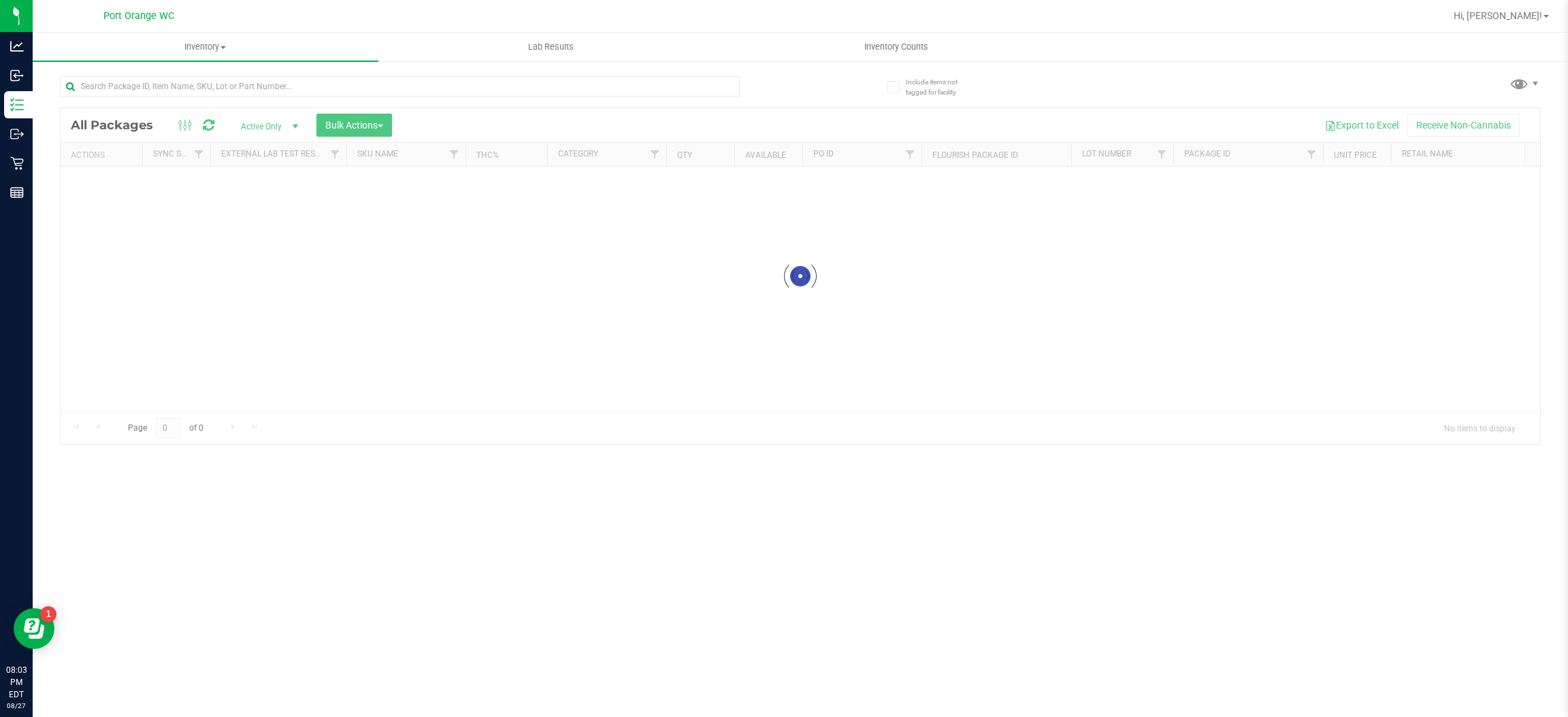
click at [556, 103] on div at bounding box center [400, 92] width 680 height 31
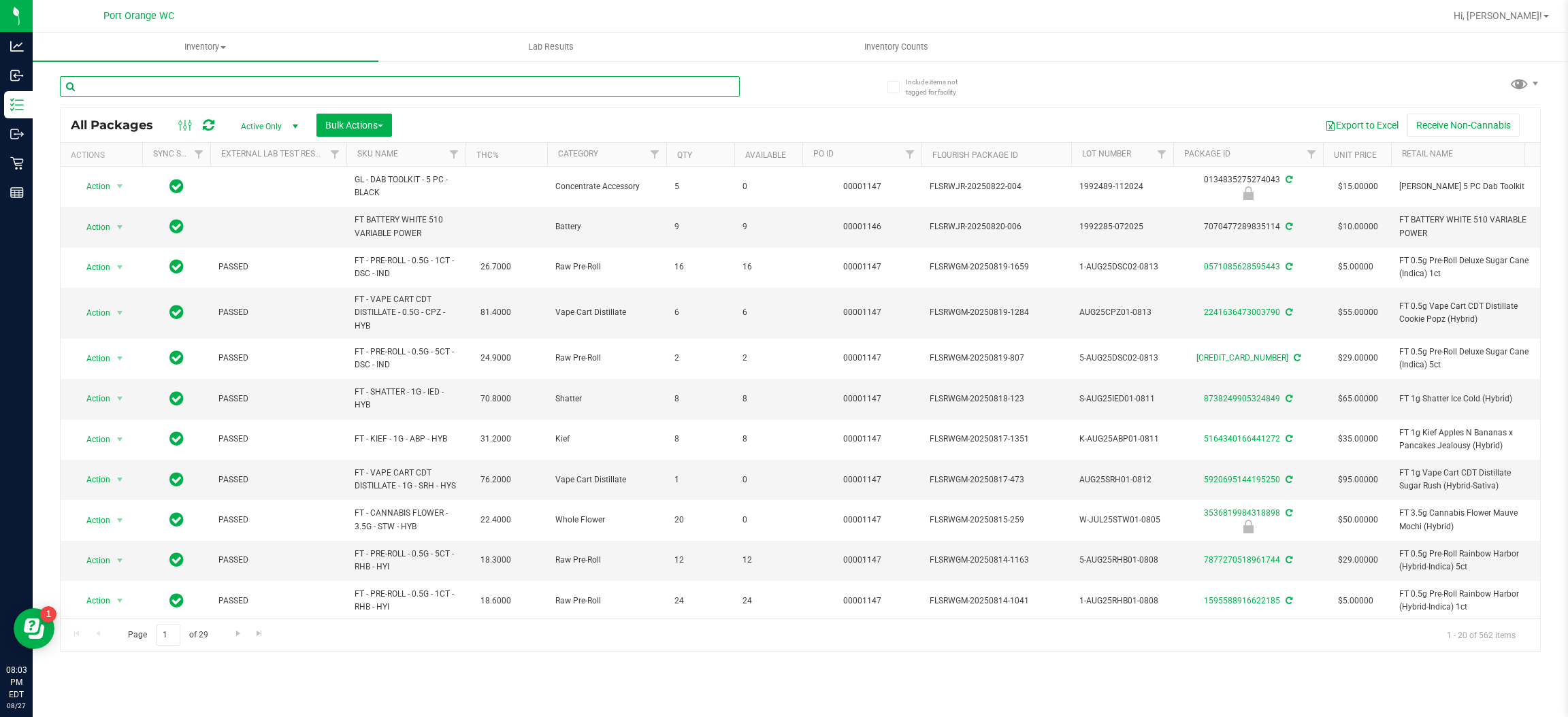
click at [556, 81] on input "text" at bounding box center [400, 87] width 680 height 20
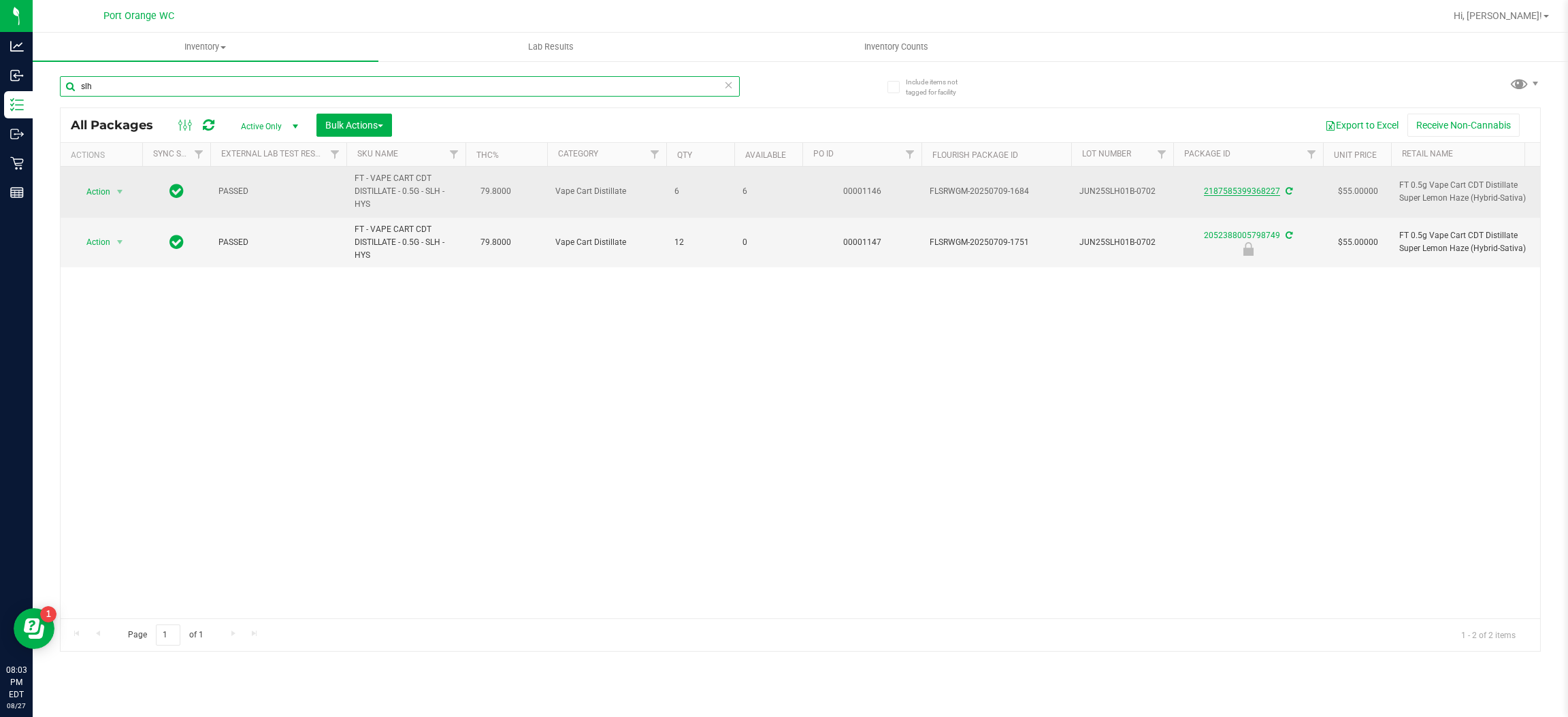
type input "slh"
click at [1252, 196] on link "2187585399368227" at bounding box center [1242, 191] width 77 height 9
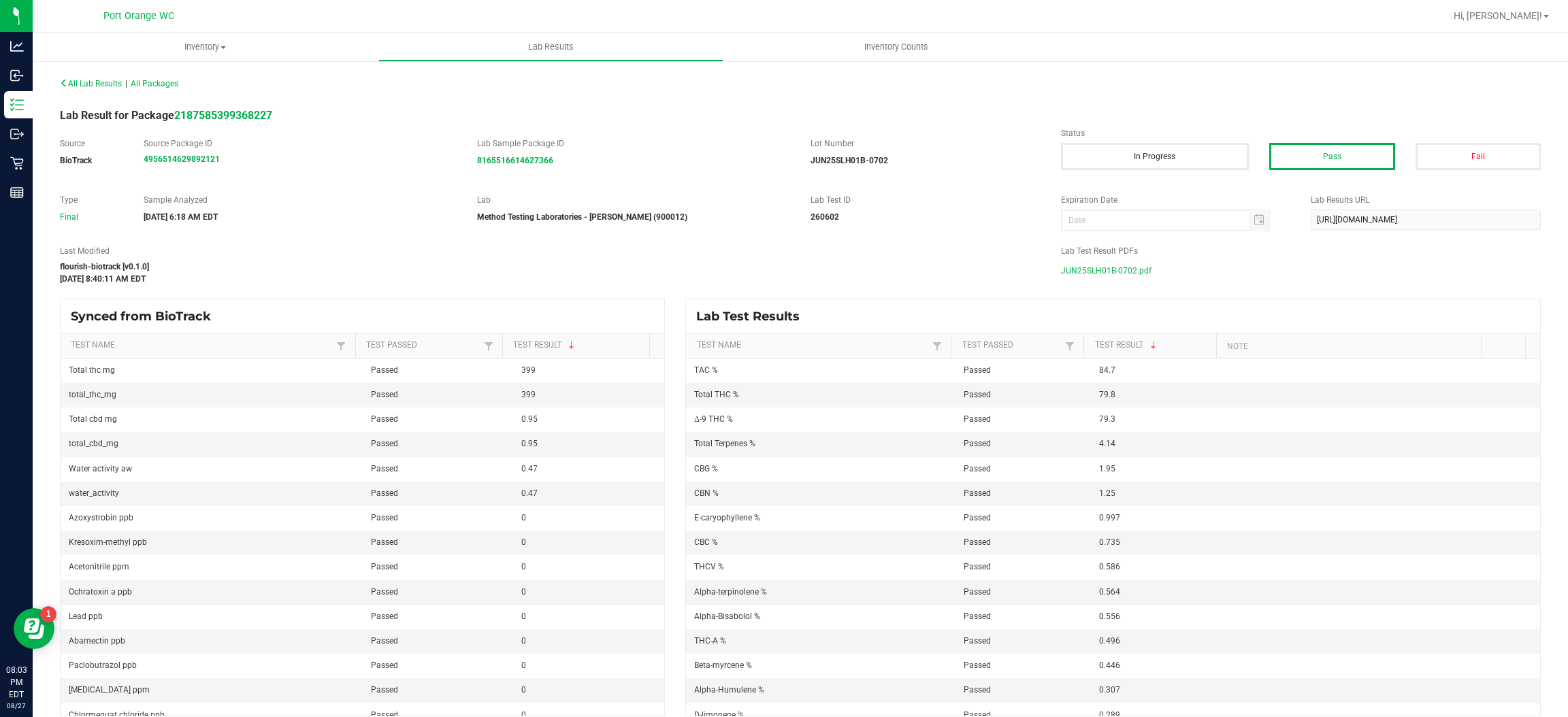
click at [1096, 274] on span "JUN25SLH01B-0702.pdf" at bounding box center [1106, 271] width 90 height 20
